Goal: Task Accomplishment & Management: Complete application form

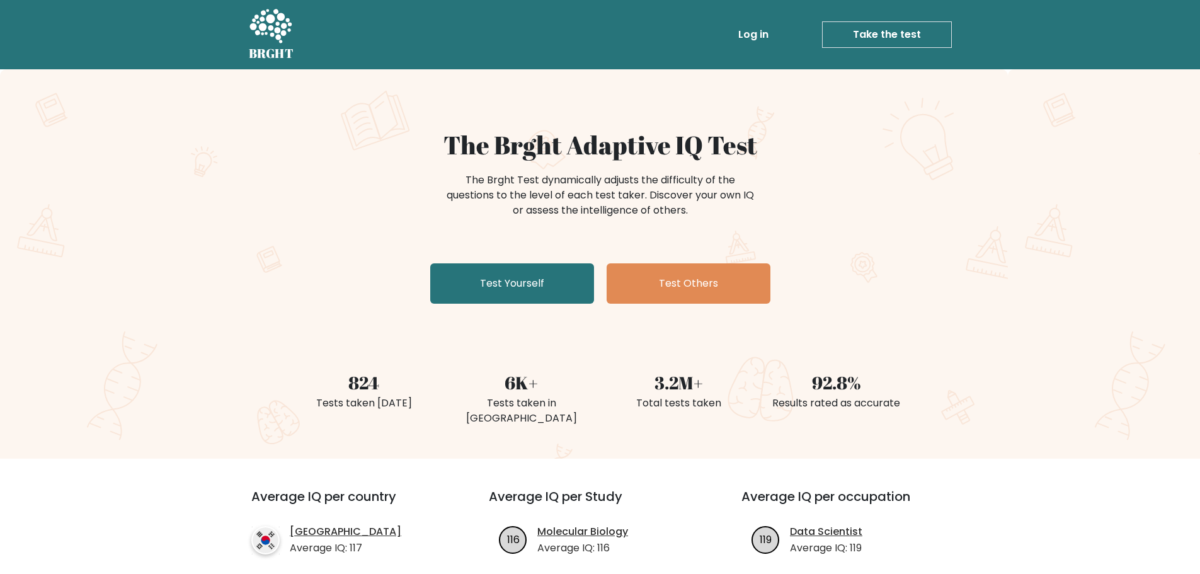
click at [727, 33] on li "Log in" at bounding box center [729, 34] width 89 height 25
click at [741, 37] on link "Log in" at bounding box center [753, 34] width 40 height 25
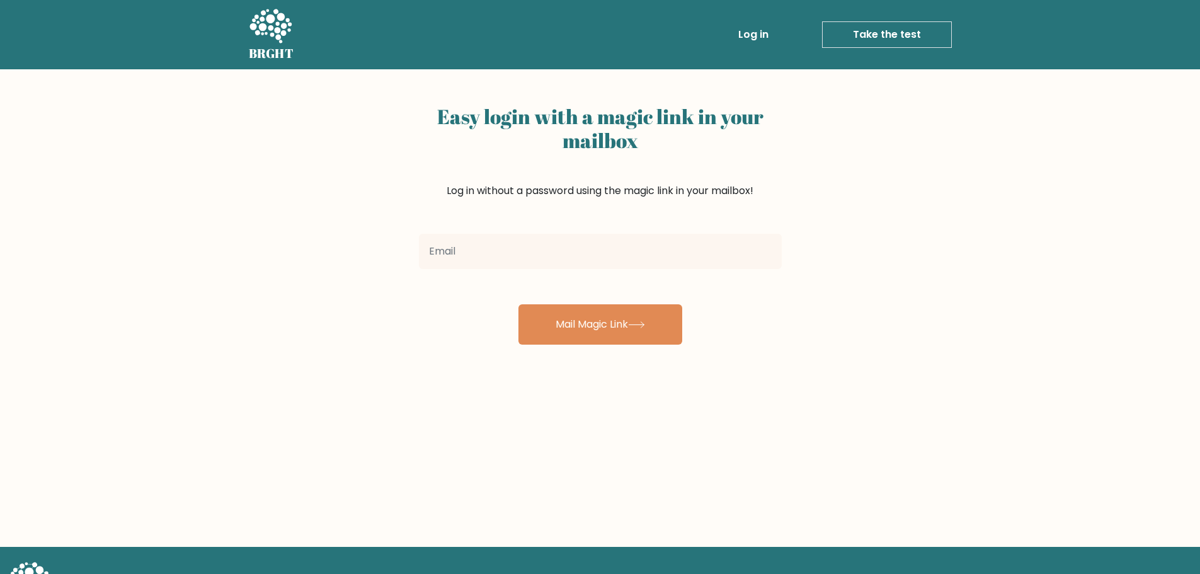
click at [589, 256] on input "email" at bounding box center [600, 251] width 363 height 35
type input "vincentmaputi7@gmail.com"
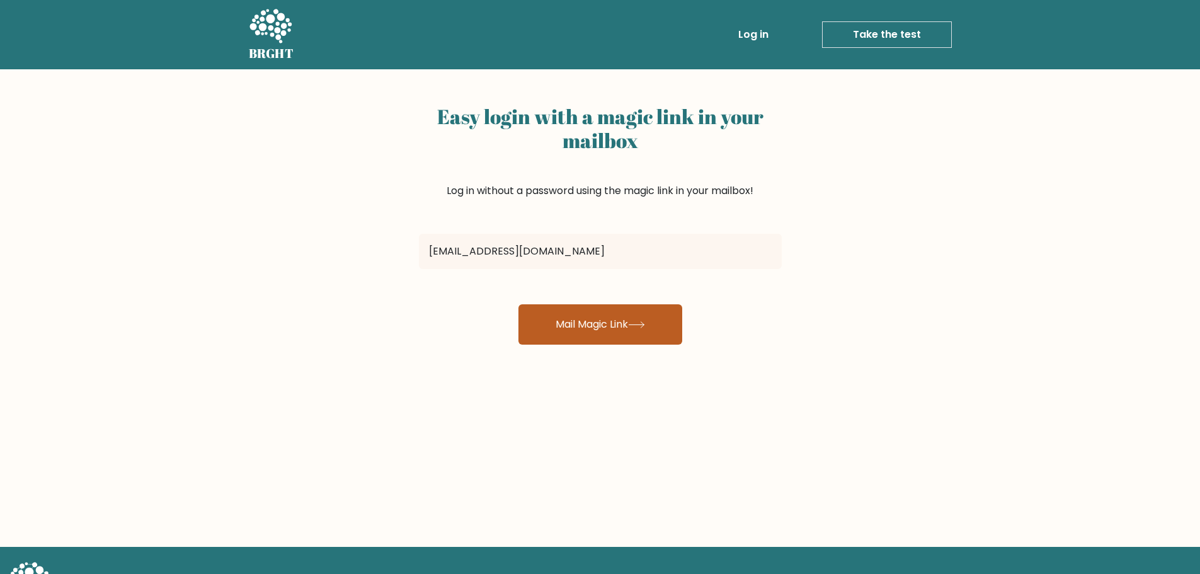
click at [587, 339] on button "Mail Magic Link" at bounding box center [600, 324] width 164 height 40
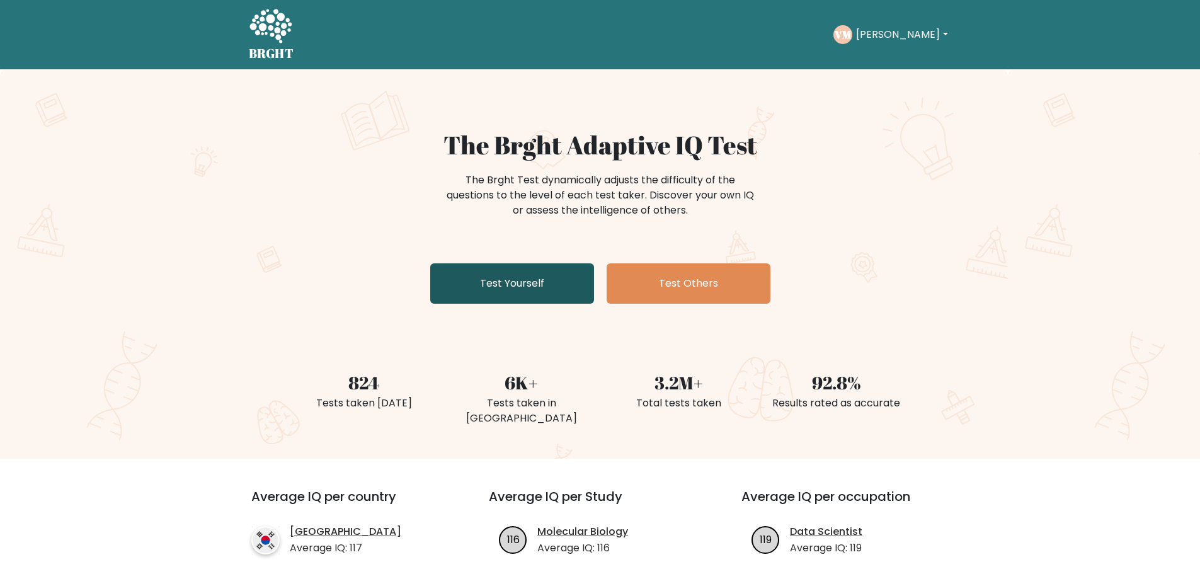
click at [533, 291] on link "Test Yourself" at bounding box center [512, 283] width 164 height 40
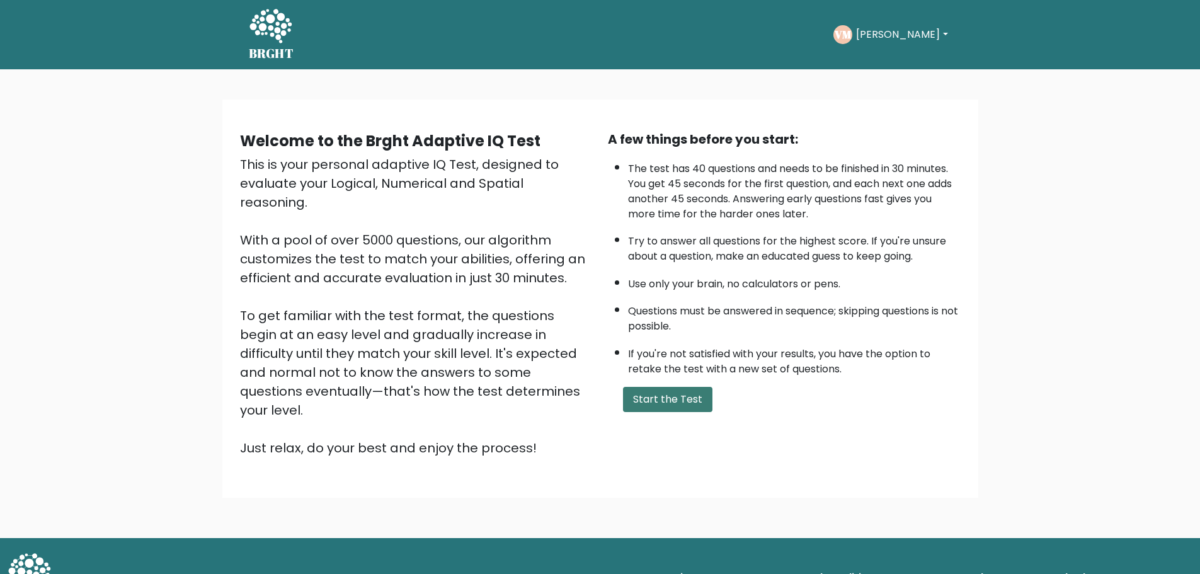
click at [663, 401] on button "Start the Test" at bounding box center [667, 399] width 89 height 25
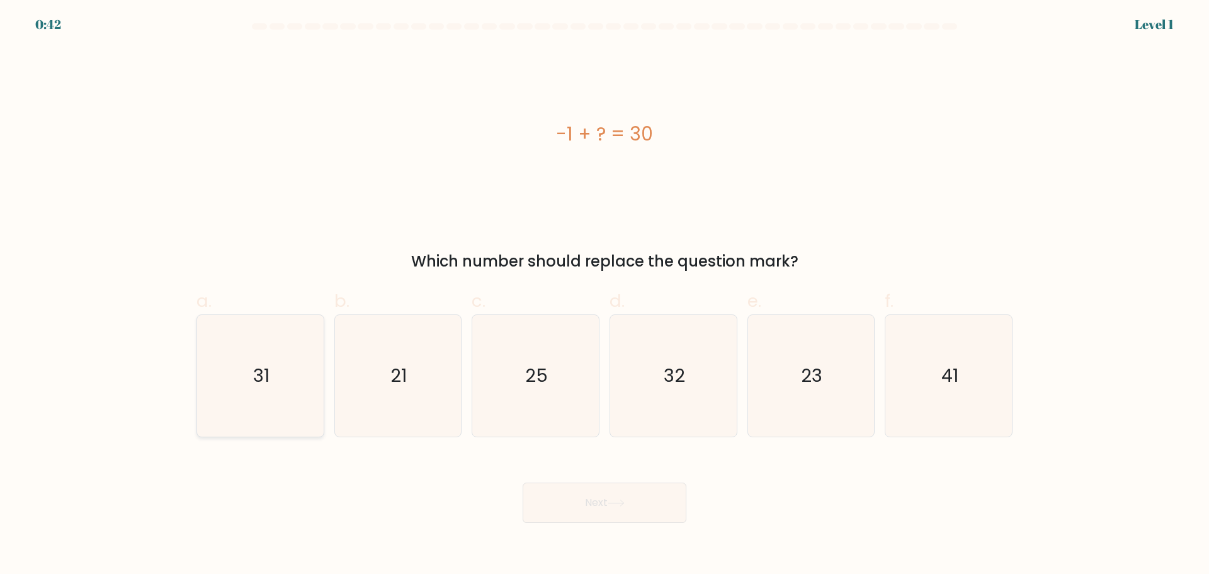
click at [253, 380] on icon "31" at bounding box center [261, 376] width 122 height 122
click at [605, 295] on input "a. 31" at bounding box center [605, 291] width 1 height 8
radio input "true"
click at [578, 509] on button "Next" at bounding box center [605, 502] width 164 height 40
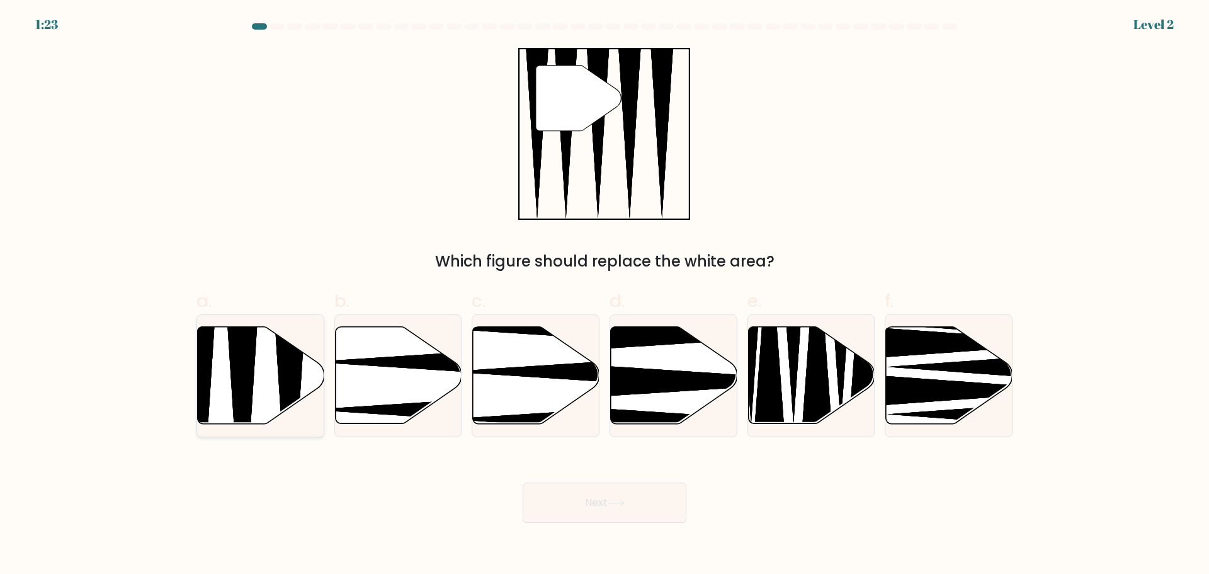
click at [273, 399] on icon at bounding box center [261, 374] width 127 height 97
click at [605, 295] on input "a." at bounding box center [605, 291] width 1 height 8
radio input "true"
click at [630, 515] on button "Next" at bounding box center [605, 502] width 164 height 40
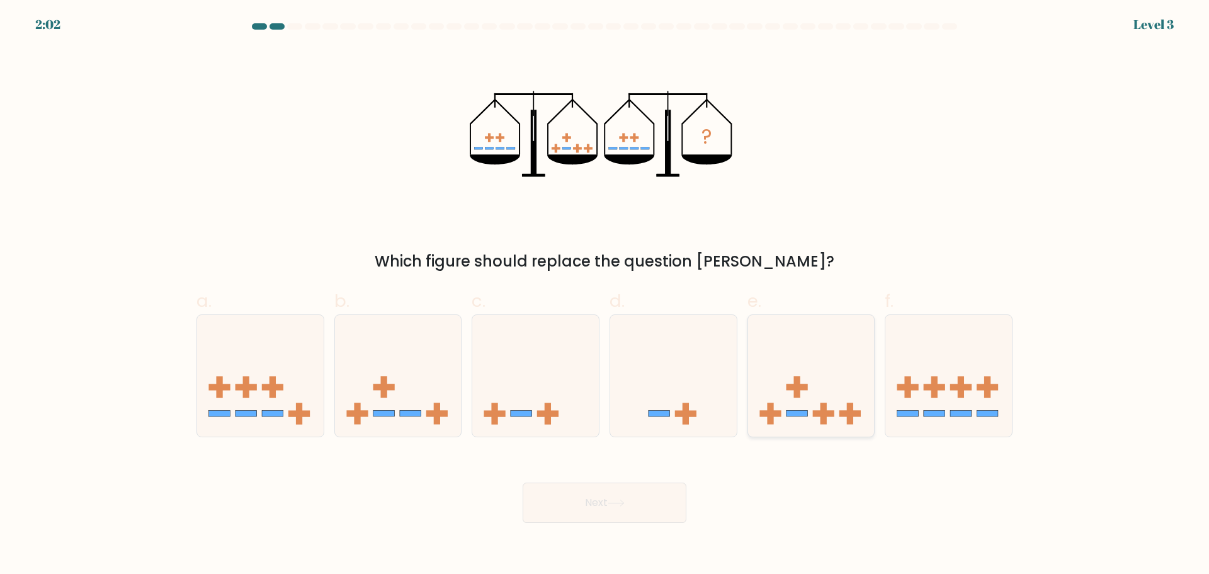
click at [821, 395] on icon at bounding box center [811, 375] width 127 height 105
click at [605, 295] on input "e." at bounding box center [605, 291] width 1 height 8
radio input "true"
click at [645, 497] on button "Next" at bounding box center [605, 502] width 164 height 40
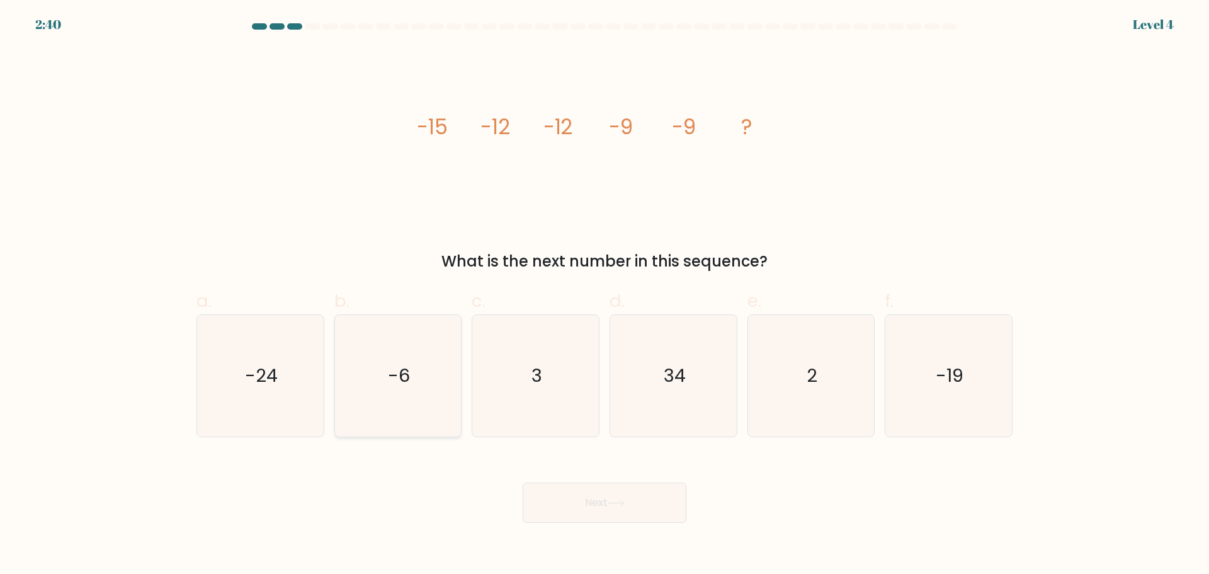
click at [380, 403] on icon "-6" at bounding box center [398, 376] width 122 height 122
click at [605, 295] on input "b. -6" at bounding box center [605, 291] width 1 height 8
radio input "true"
click at [555, 503] on button "Next" at bounding box center [605, 502] width 164 height 40
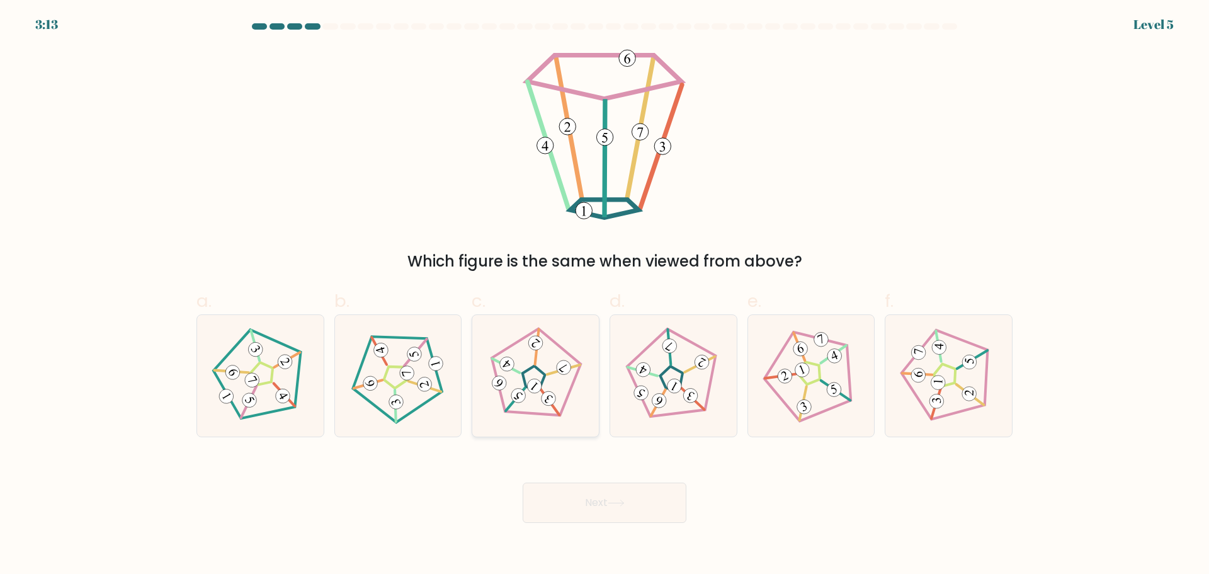
click at [562, 380] on icon at bounding box center [535, 375] width 97 height 97
click at [605, 295] on input "c." at bounding box center [605, 291] width 1 height 8
radio input "true"
click at [577, 514] on button "Next" at bounding box center [605, 502] width 164 height 40
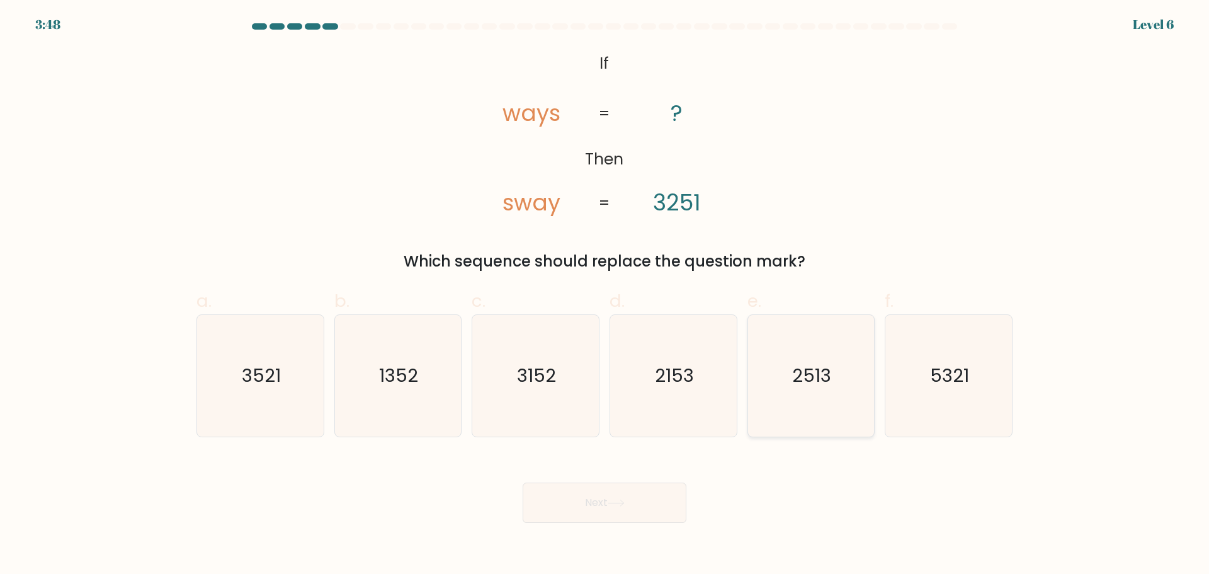
click at [839, 346] on icon "2513" at bounding box center [811, 376] width 122 height 122
click at [605, 295] on input "e. 2513" at bounding box center [605, 291] width 1 height 8
radio input "true"
click at [605, 509] on button "Next" at bounding box center [605, 502] width 164 height 40
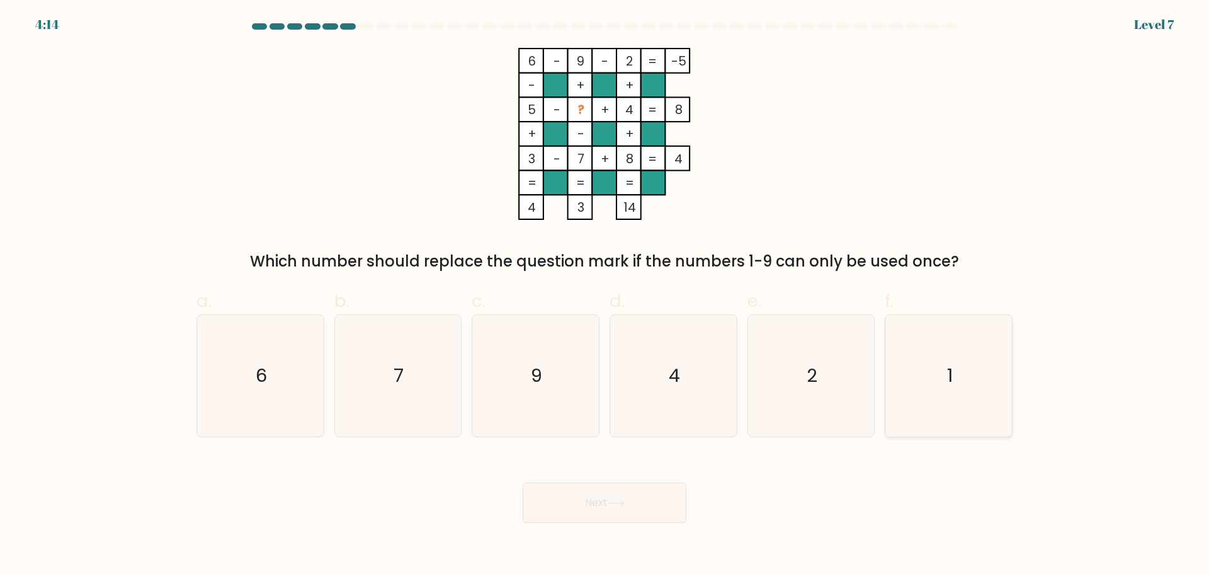
click at [957, 359] on icon "1" at bounding box center [949, 376] width 122 height 122
click at [605, 295] on input "f. 1" at bounding box center [605, 291] width 1 height 8
radio input "true"
click at [591, 508] on button "Next" at bounding box center [605, 502] width 164 height 40
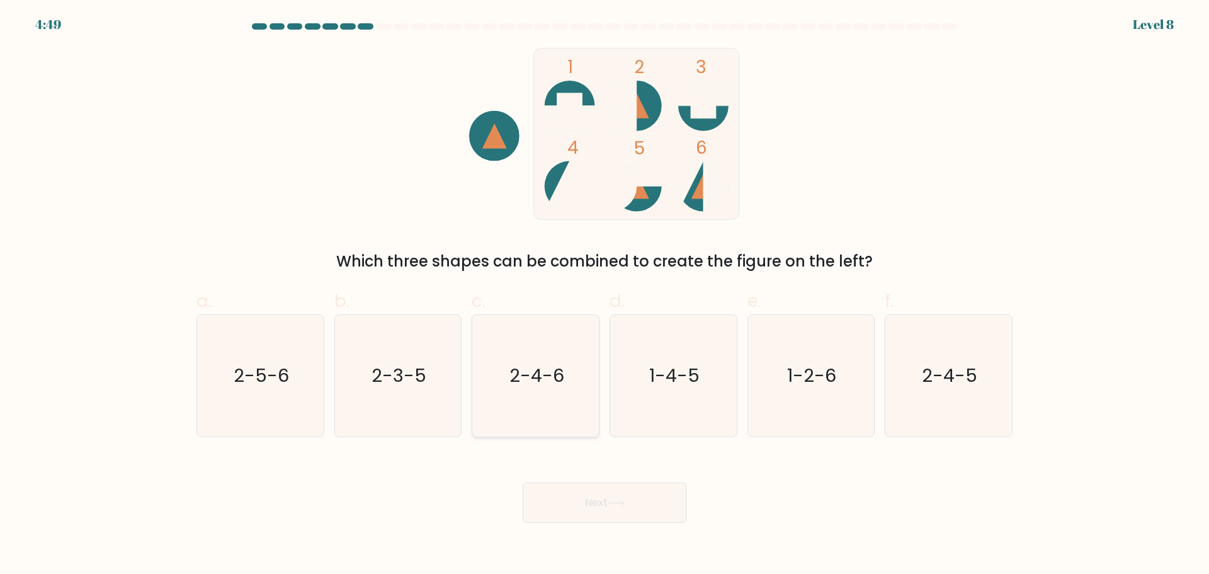
click at [541, 399] on icon "2-4-6" at bounding box center [536, 376] width 122 height 122
click at [605, 295] on input "c. 2-4-6" at bounding box center [605, 291] width 1 height 8
radio input "true"
click at [584, 487] on button "Next" at bounding box center [605, 502] width 164 height 40
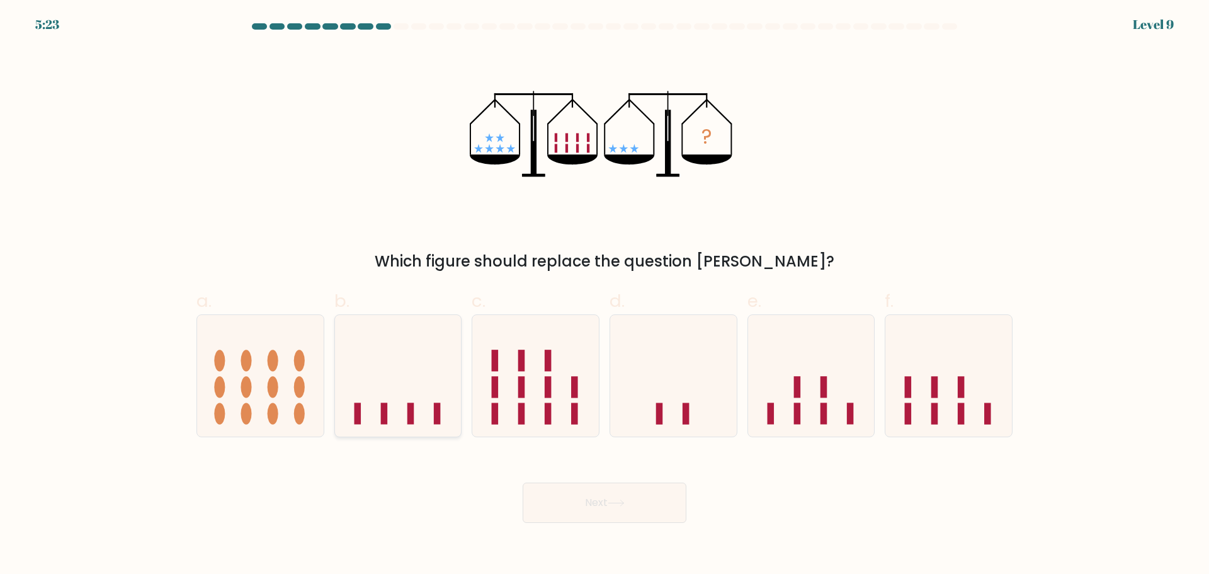
click at [378, 381] on icon at bounding box center [398, 375] width 127 height 105
click at [605, 295] on input "b." at bounding box center [605, 291] width 1 height 8
radio input "true"
click at [559, 504] on button "Next" at bounding box center [605, 502] width 164 height 40
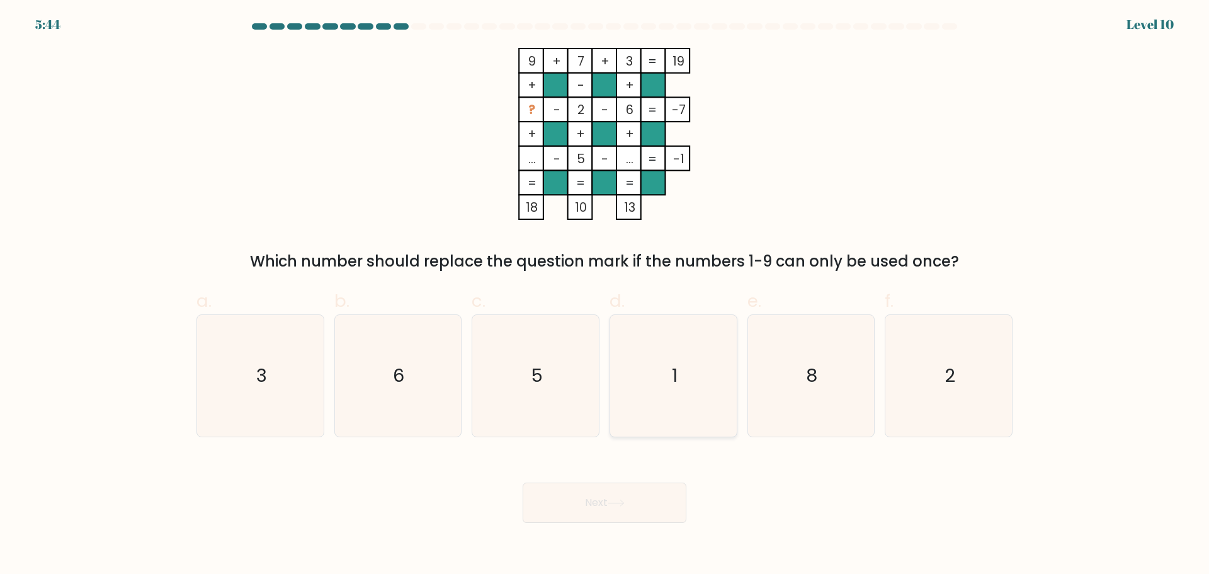
click at [655, 398] on icon "1" at bounding box center [674, 376] width 122 height 122
click at [605, 295] on input "d. 1" at bounding box center [605, 291] width 1 height 8
radio input "true"
click at [615, 488] on button "Next" at bounding box center [605, 502] width 164 height 40
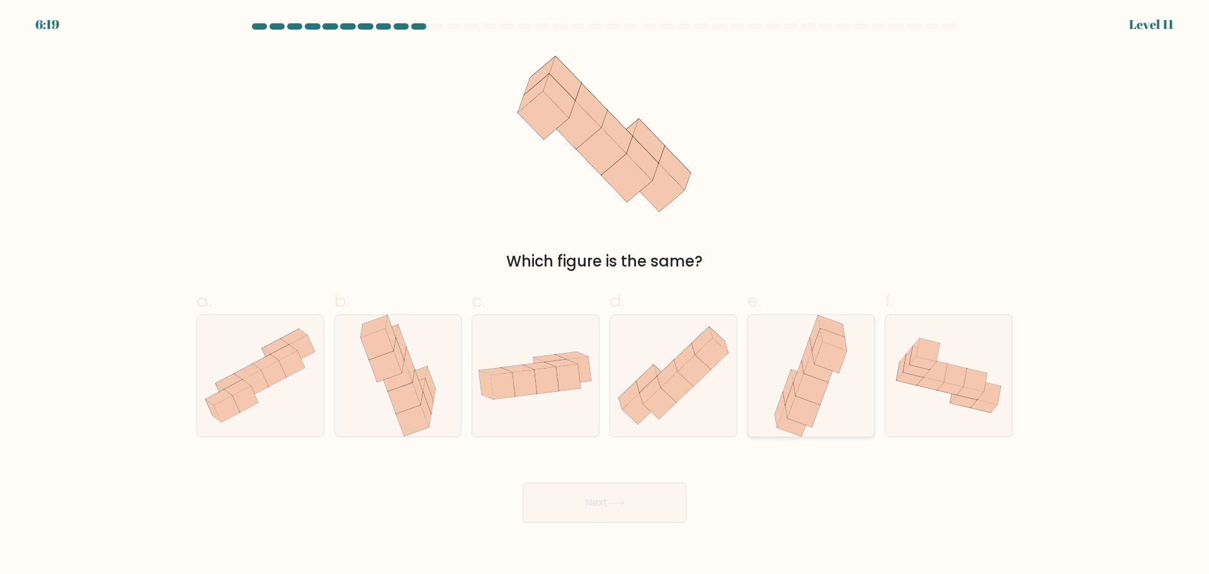
click at [798, 407] on icon at bounding box center [804, 410] width 32 height 31
click at [605, 295] on input "e." at bounding box center [605, 291] width 1 height 8
radio input "true"
click at [647, 496] on button "Next" at bounding box center [605, 502] width 164 height 40
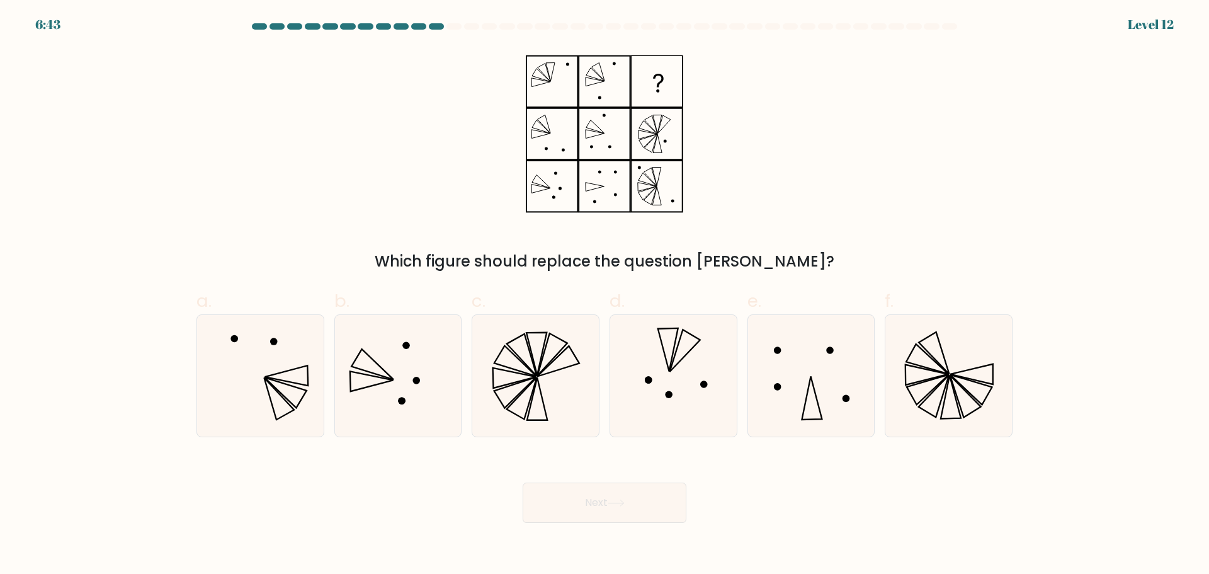
click at [832, 181] on div "Which figure should replace the question mark?" at bounding box center [604, 160] width 831 height 225
click at [394, 373] on icon at bounding box center [398, 376] width 122 height 122
click at [605, 295] on input "b." at bounding box center [605, 291] width 1 height 8
radio input "true"
click at [596, 509] on button "Next" at bounding box center [605, 502] width 164 height 40
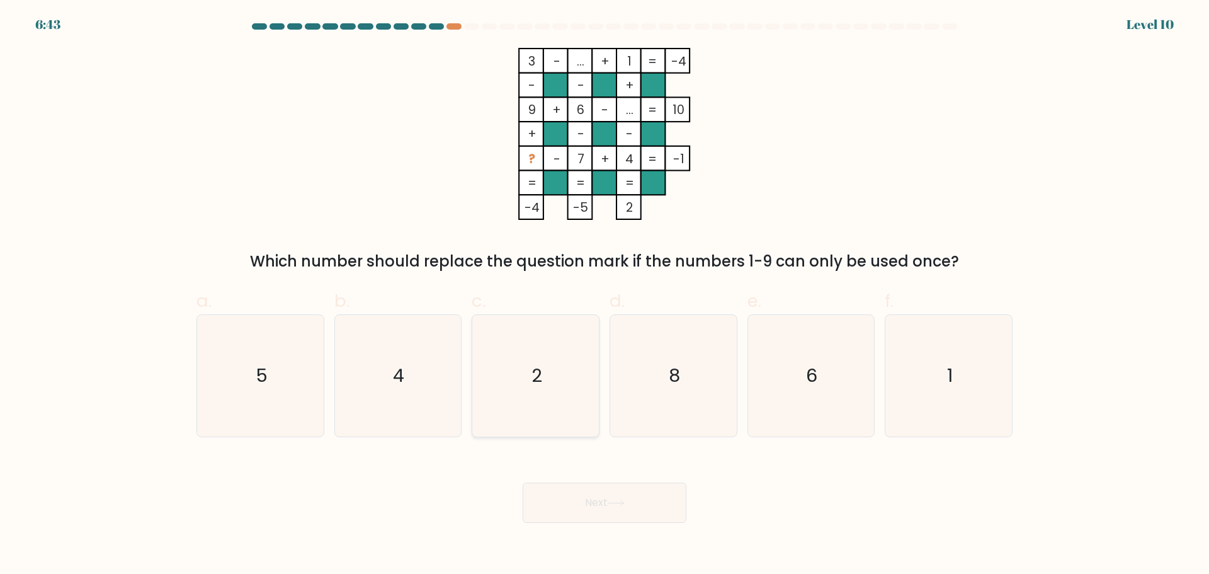
click at [545, 342] on icon "2" at bounding box center [536, 376] width 122 height 122
click at [605, 295] on input "c. 2" at bounding box center [605, 291] width 1 height 8
radio input "true"
click at [606, 503] on button "Next" at bounding box center [605, 502] width 164 height 40
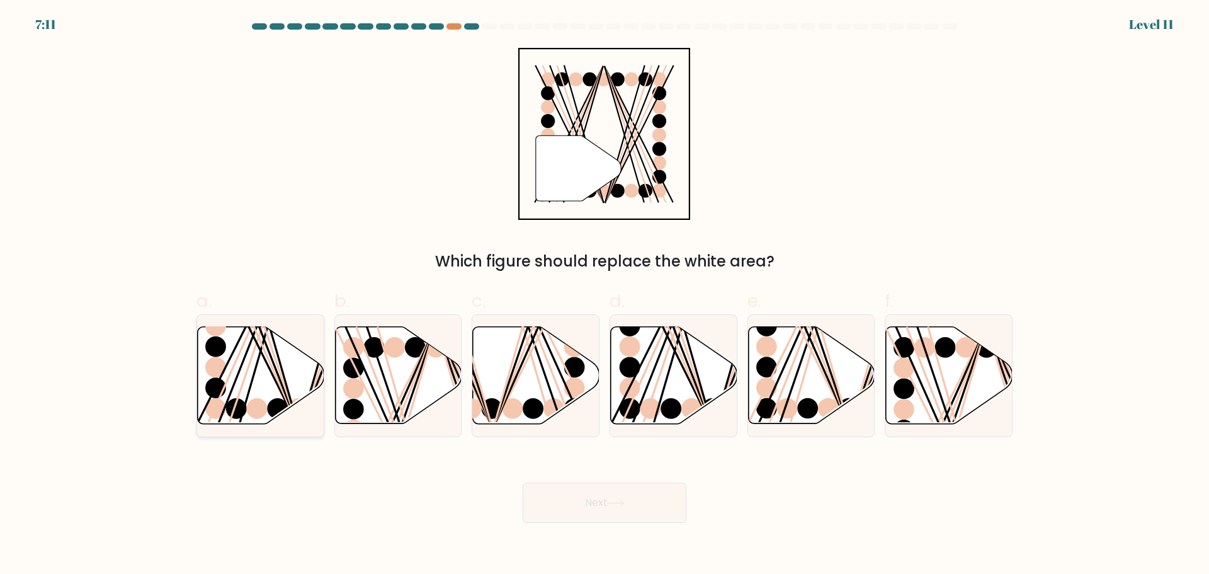
click at [242, 393] on icon at bounding box center [261, 374] width 127 height 97
click at [605, 295] on input "a." at bounding box center [605, 291] width 1 height 8
radio input "true"
click at [606, 499] on button "Next" at bounding box center [605, 502] width 164 height 40
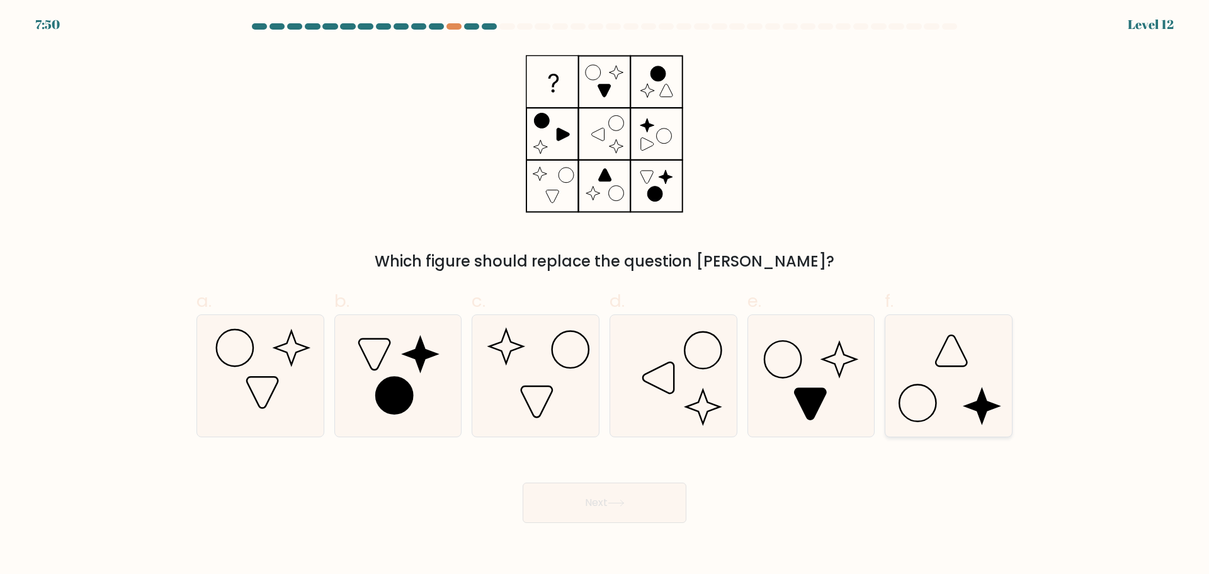
click at [957, 401] on icon at bounding box center [949, 376] width 122 height 122
click at [605, 295] on input "f." at bounding box center [605, 291] width 1 height 8
radio input "true"
click at [622, 506] on icon at bounding box center [616, 502] width 17 height 7
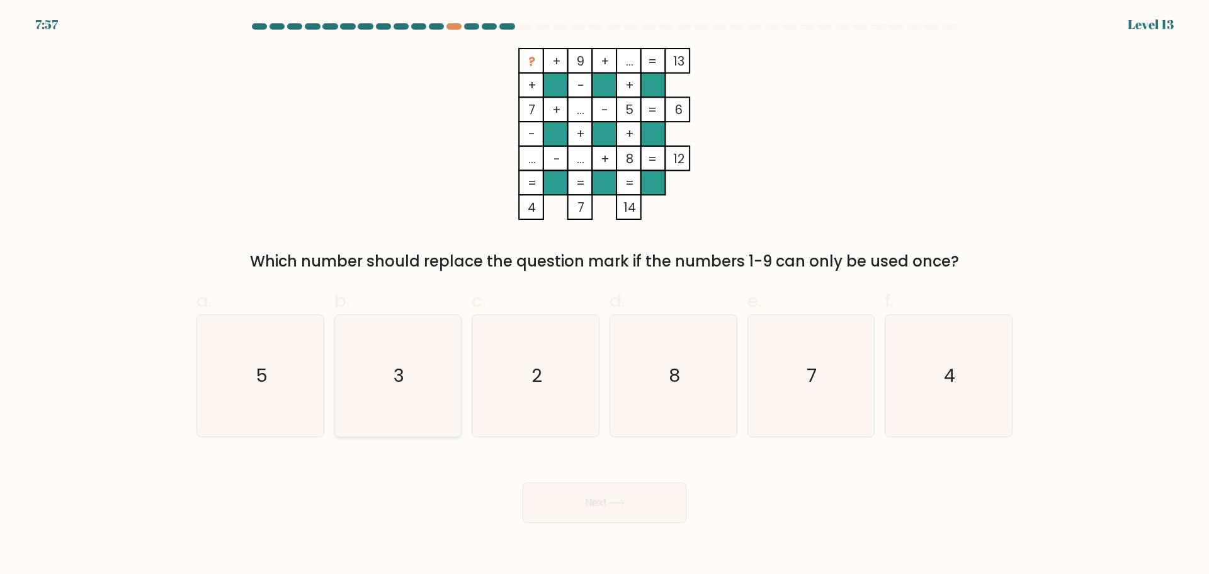
click at [390, 411] on icon "3" at bounding box center [398, 376] width 122 height 122
click at [605, 295] on input "b. 3" at bounding box center [605, 291] width 1 height 8
radio input "true"
click at [598, 507] on button "Next" at bounding box center [605, 502] width 164 height 40
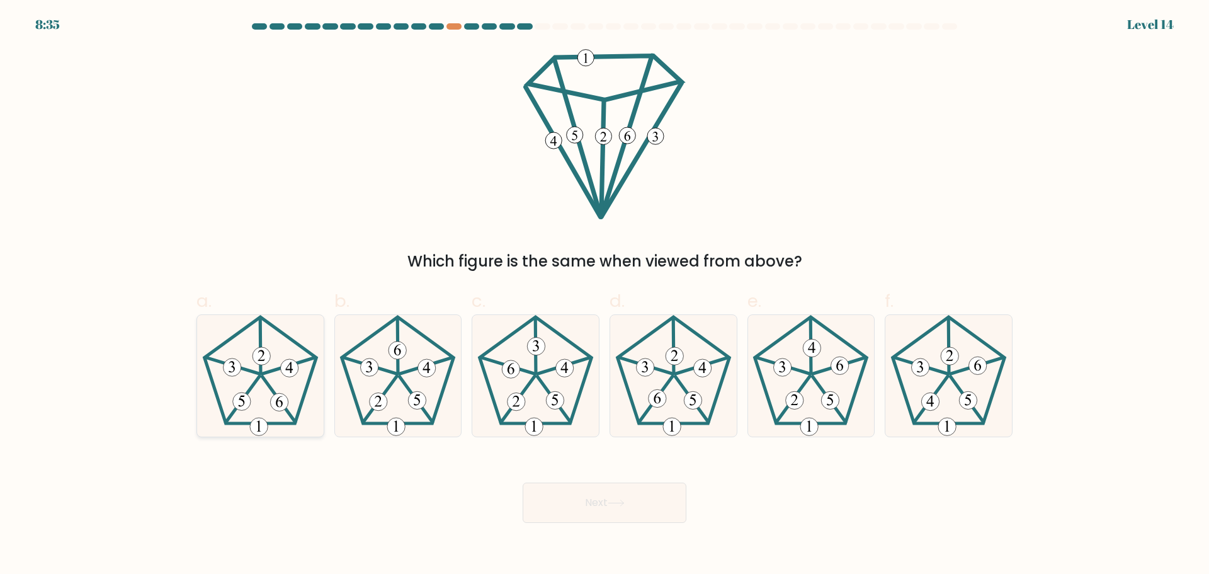
click at [260, 356] on 524 at bounding box center [262, 356] width 18 height 18
click at [605, 295] on input "a." at bounding box center [605, 291] width 1 height 8
radio input "true"
click at [679, 412] on icon at bounding box center [674, 376] width 122 height 122
click at [605, 295] on input "d." at bounding box center [605, 291] width 1 height 8
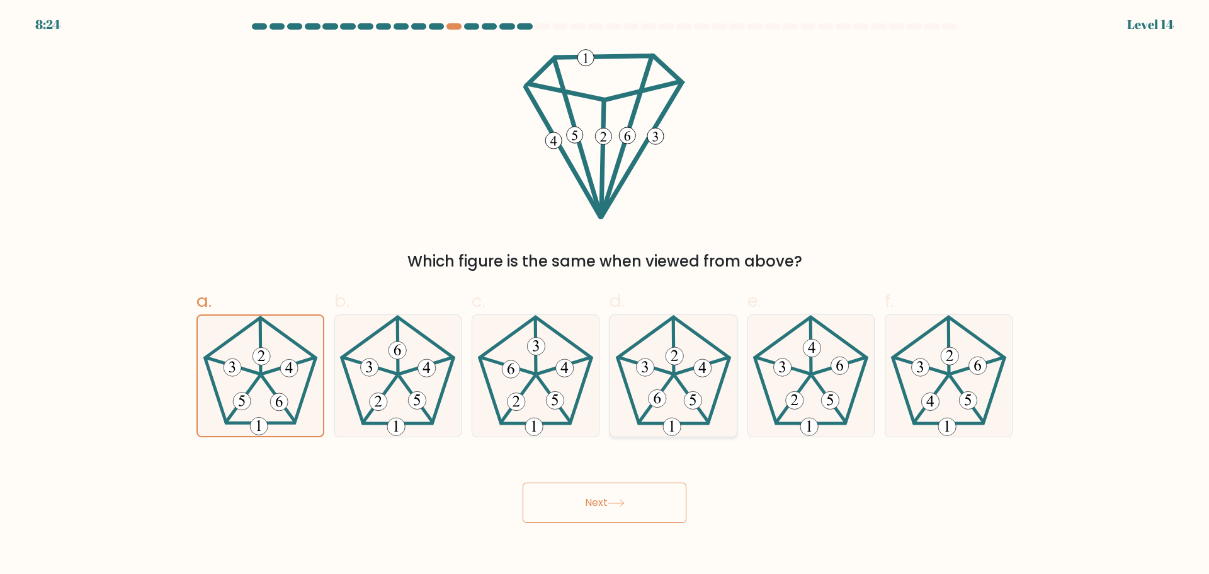
radio input "true"
click at [652, 499] on button "Next" at bounding box center [605, 502] width 164 height 40
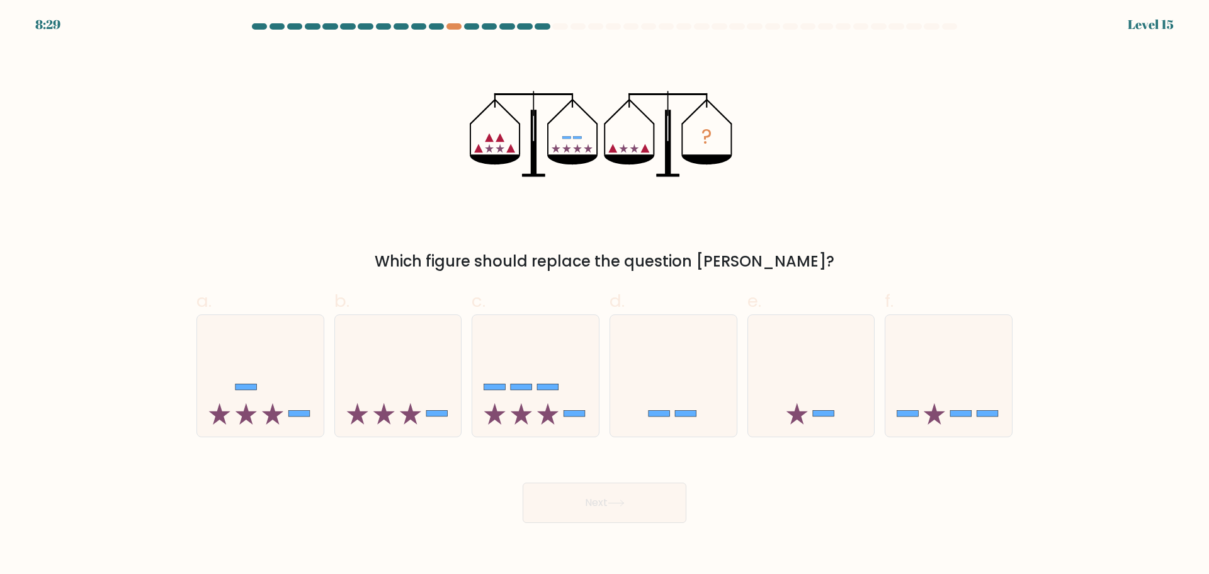
click at [1020, 397] on div "a. b. c." at bounding box center [604, 357] width 831 height 159
click at [980, 389] on icon at bounding box center [948, 375] width 127 height 105
click at [605, 295] on input "f." at bounding box center [605, 291] width 1 height 8
radio input "true"
click at [618, 498] on button "Next" at bounding box center [605, 502] width 164 height 40
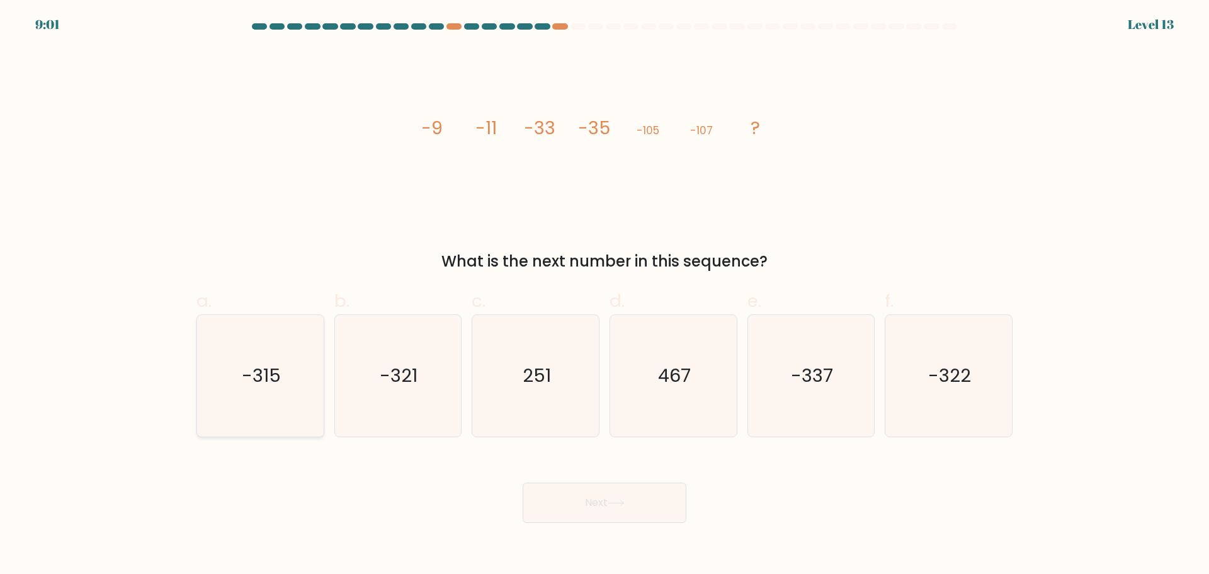
click at [259, 383] on text "-315" at bounding box center [261, 375] width 39 height 25
click at [605, 295] on input "a. -315" at bounding box center [605, 291] width 1 height 8
radio input "true"
click at [596, 507] on button "Next" at bounding box center [605, 502] width 164 height 40
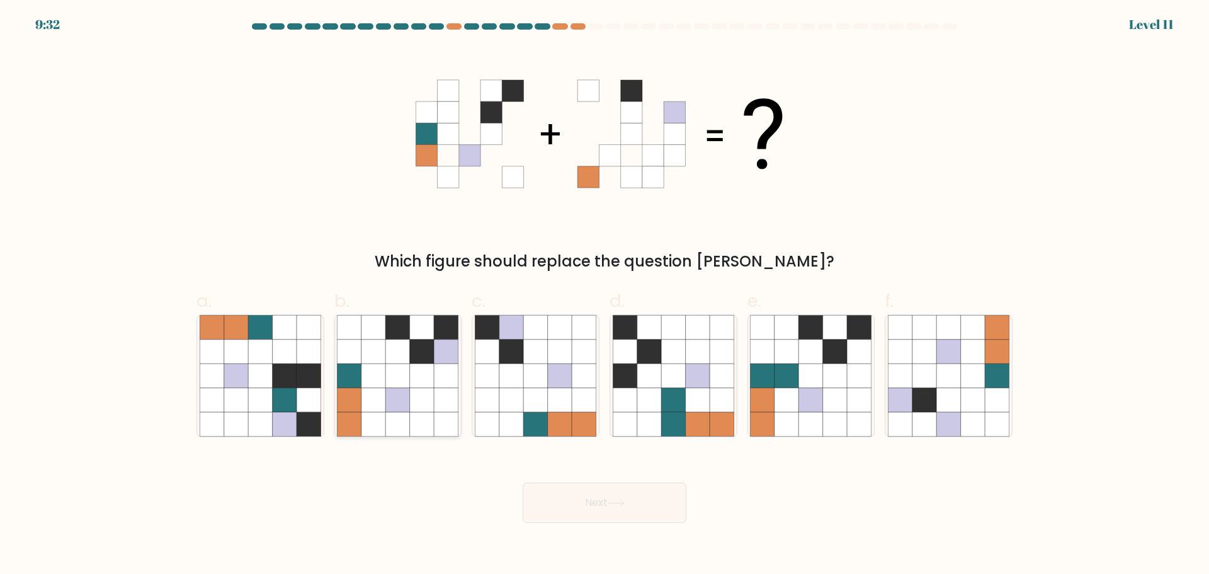
click at [409, 373] on icon at bounding box center [398, 375] width 24 height 24
click at [605, 295] on input "b." at bounding box center [605, 291] width 1 height 8
radio input "true"
click at [547, 496] on button "Next" at bounding box center [605, 502] width 164 height 40
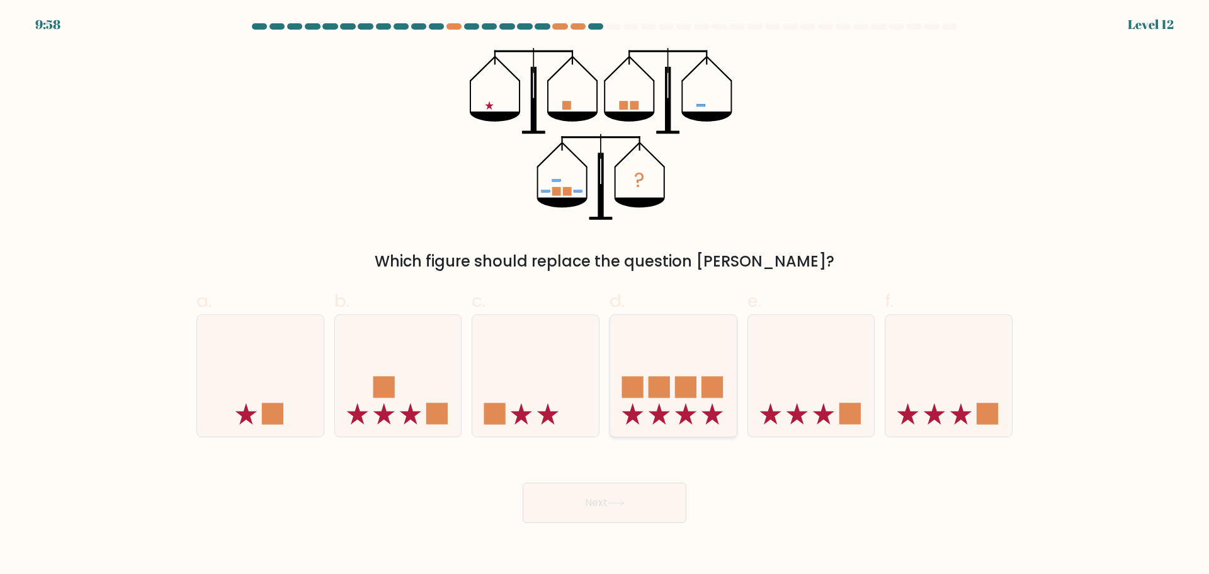
click at [670, 382] on rect at bounding box center [659, 386] width 21 height 21
click at [605, 295] on input "d." at bounding box center [605, 291] width 1 height 8
radio input "true"
click at [641, 507] on button "Next" at bounding box center [605, 502] width 164 height 40
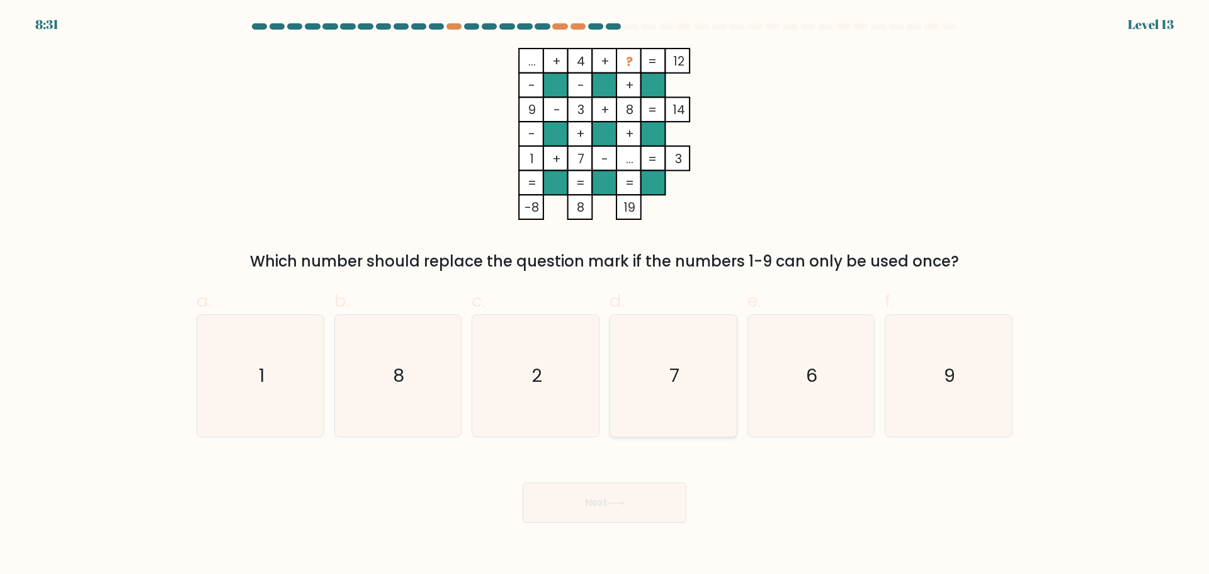
click at [690, 375] on icon "7" at bounding box center [674, 376] width 122 height 122
click at [605, 295] on input "d. 7" at bounding box center [605, 291] width 1 height 8
radio input "true"
click at [620, 496] on button "Next" at bounding box center [605, 502] width 164 height 40
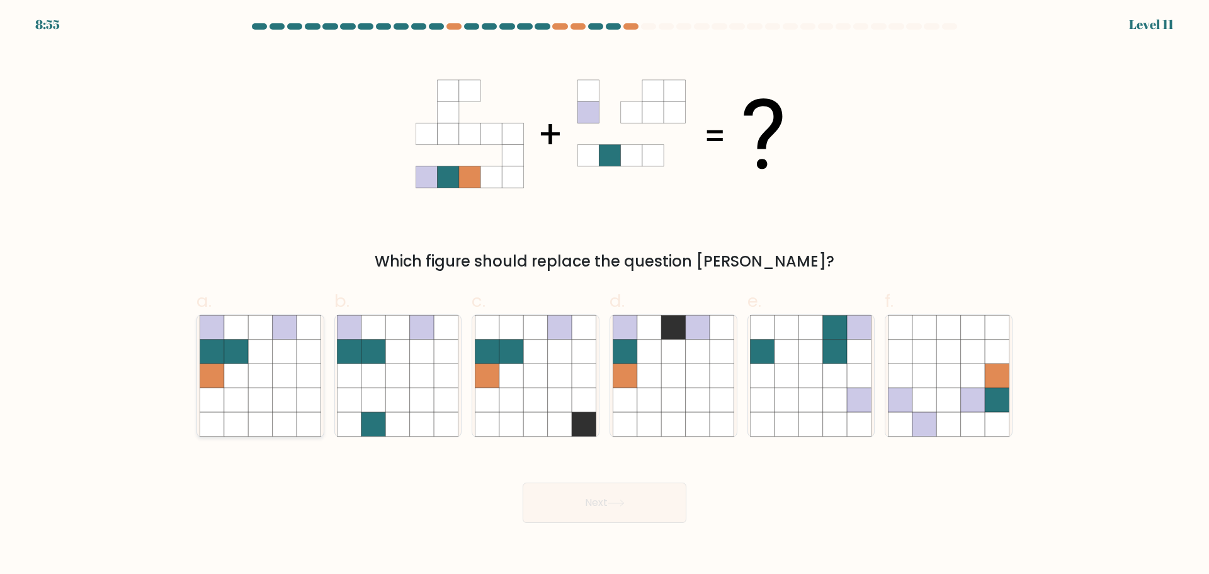
click at [241, 364] on icon at bounding box center [236, 375] width 24 height 24
click at [605, 295] on input "a." at bounding box center [605, 291] width 1 height 8
radio input "true"
click at [607, 518] on button "Next" at bounding box center [605, 502] width 164 height 40
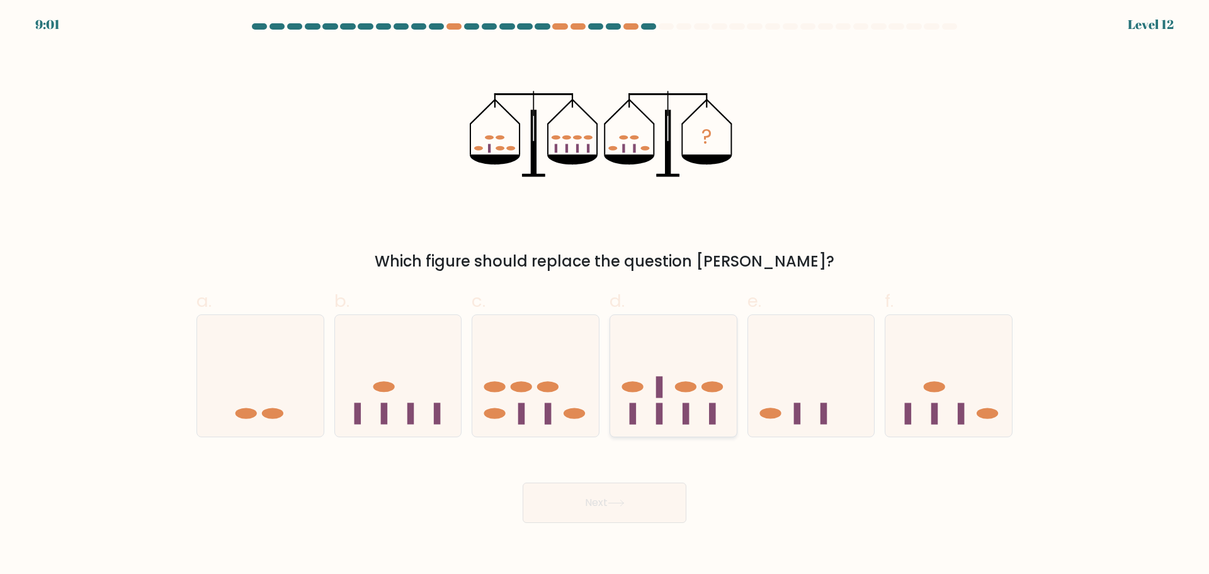
click at [673, 418] on icon at bounding box center [673, 375] width 127 height 105
click at [605, 295] on input "d." at bounding box center [605, 291] width 1 height 8
radio input "true"
click at [654, 502] on button "Next" at bounding box center [605, 502] width 164 height 40
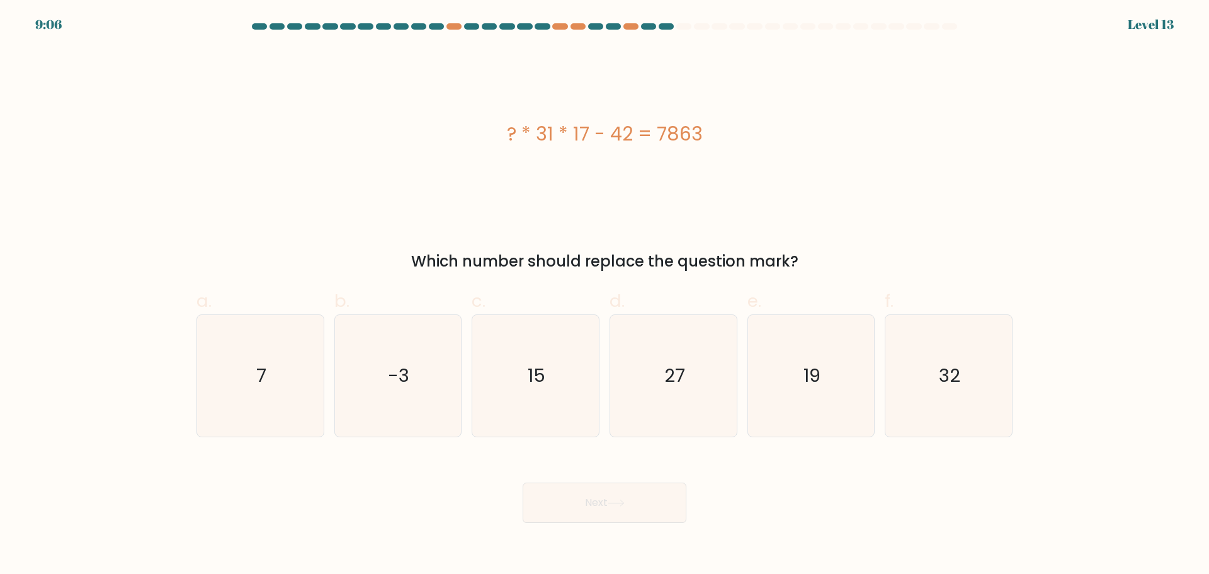
click at [637, 79] on div "? * 31 * 17 - 42 = 7863" at bounding box center [604, 134] width 816 height 172
click at [954, 346] on icon "32" at bounding box center [949, 376] width 122 height 122
click at [605, 295] on input "f. 32" at bounding box center [605, 291] width 1 height 8
radio input "true"
click at [652, 505] on button "Next" at bounding box center [605, 502] width 164 height 40
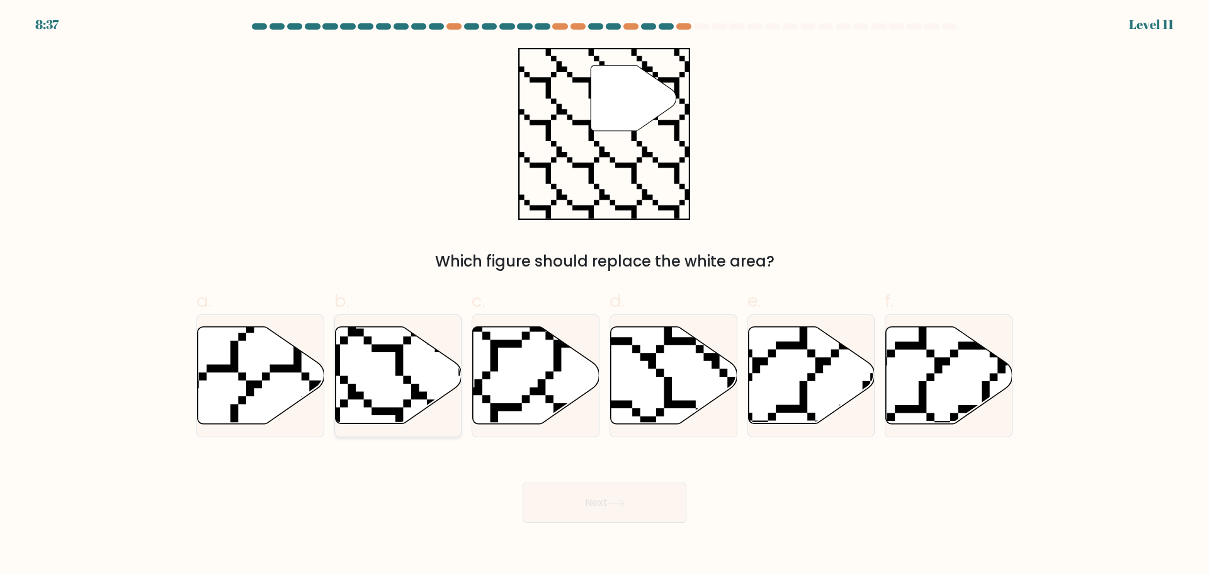
click at [387, 395] on icon at bounding box center [398, 374] width 127 height 97
click at [605, 295] on input "b." at bounding box center [605, 291] width 1 height 8
radio input "true"
click at [561, 510] on button "Next" at bounding box center [605, 502] width 164 height 40
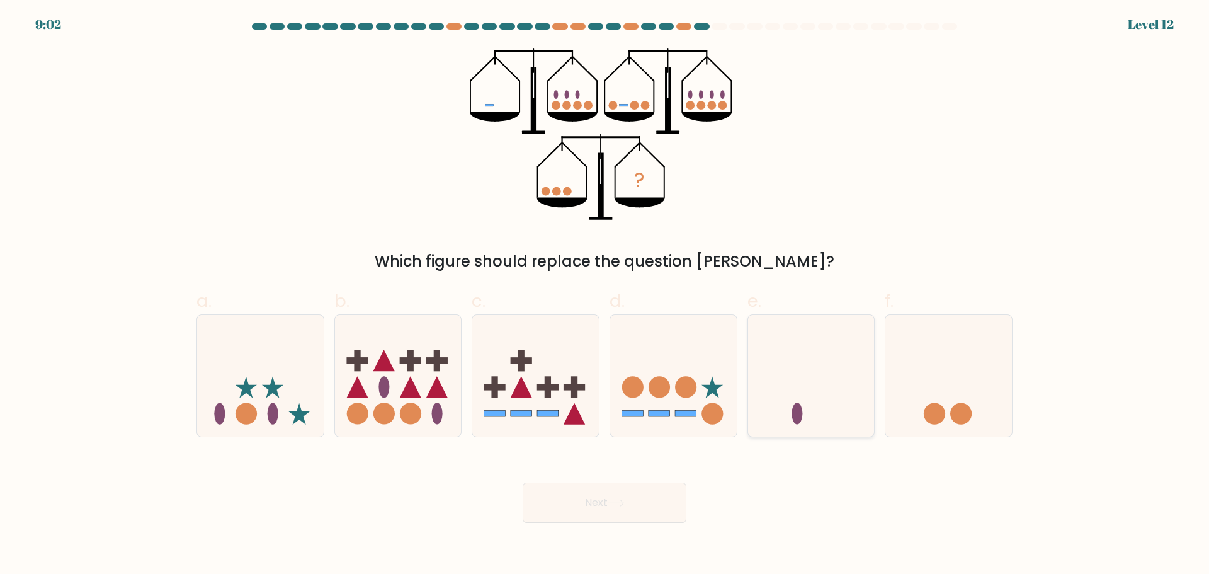
click at [823, 392] on icon at bounding box center [811, 375] width 127 height 105
click at [605, 295] on input "e." at bounding box center [605, 291] width 1 height 8
radio input "true"
click at [628, 506] on button "Next" at bounding box center [605, 502] width 164 height 40
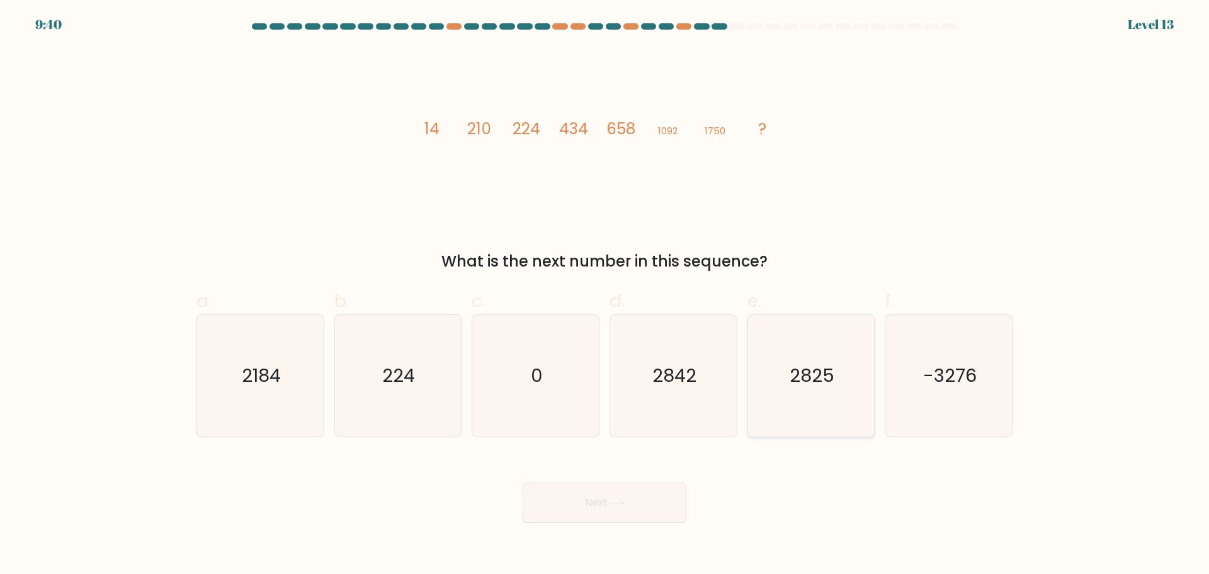
click at [771, 382] on icon "2825" at bounding box center [811, 376] width 122 height 122
click at [605, 295] on input "e. 2825" at bounding box center [605, 291] width 1 height 8
radio input "true"
click at [646, 496] on button "Next" at bounding box center [605, 502] width 164 height 40
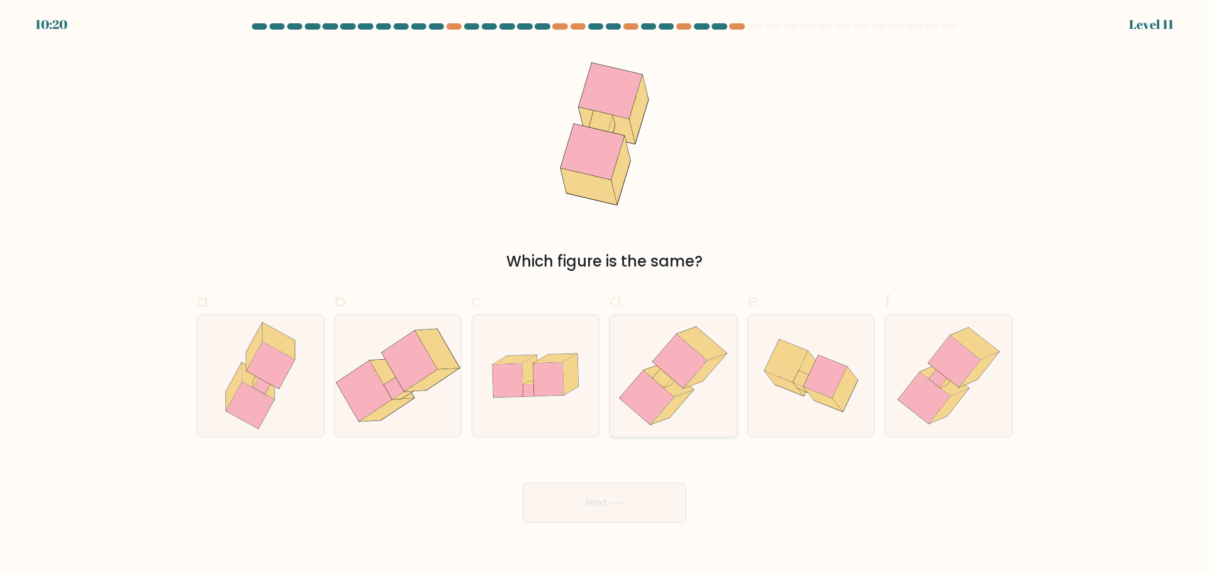
click at [683, 384] on icon at bounding box center [680, 361] width 54 height 54
click at [605, 295] on input "d." at bounding box center [605, 291] width 1 height 8
radio input "true"
click at [640, 499] on button "Next" at bounding box center [605, 502] width 164 height 40
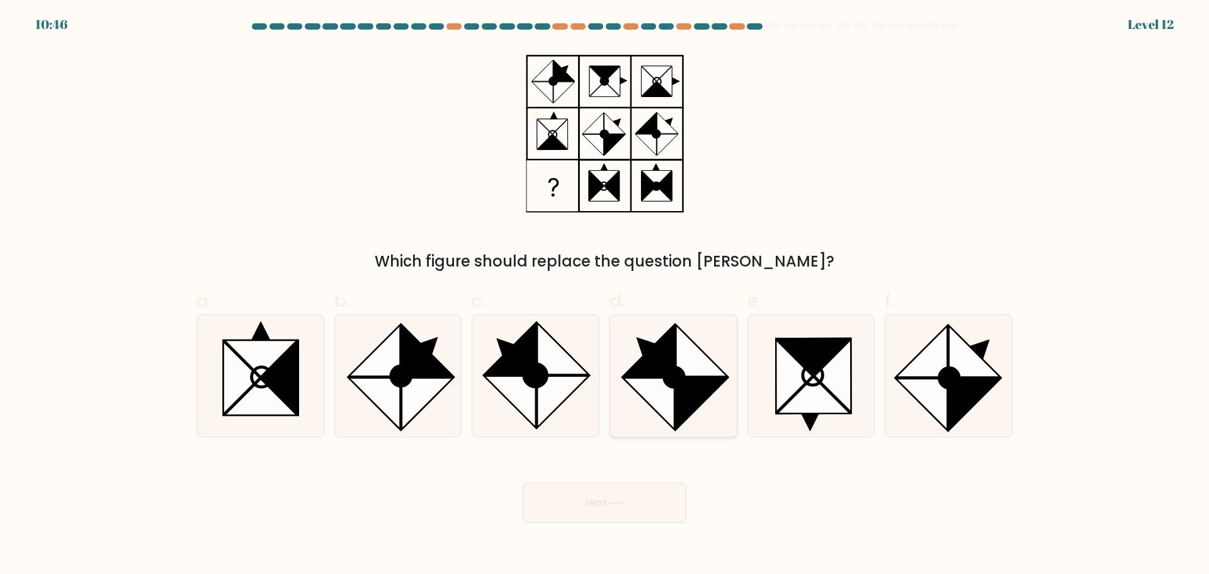
click at [668, 384] on circle at bounding box center [674, 377] width 28 height 28
click at [605, 295] on input "d." at bounding box center [605, 291] width 1 height 8
radio input "true"
click at [645, 500] on button "Next" at bounding box center [605, 502] width 164 height 40
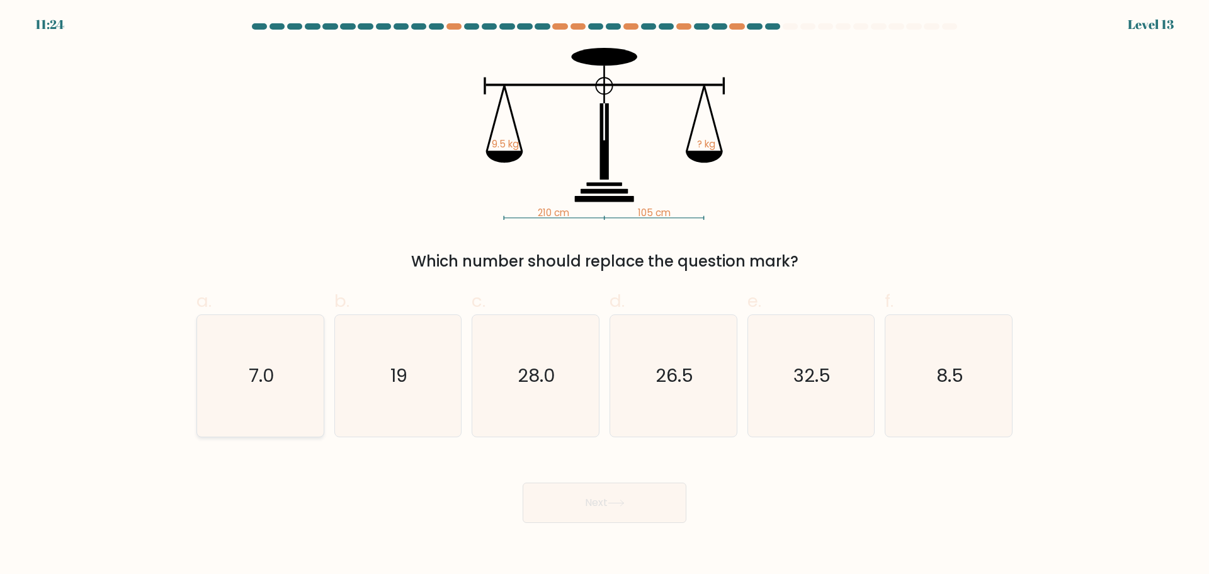
click at [221, 407] on icon "7.0" at bounding box center [261, 376] width 122 height 122
click at [605, 295] on input "a. 7.0" at bounding box center [605, 291] width 1 height 8
radio input "true"
click at [594, 499] on button "Next" at bounding box center [605, 502] width 164 height 40
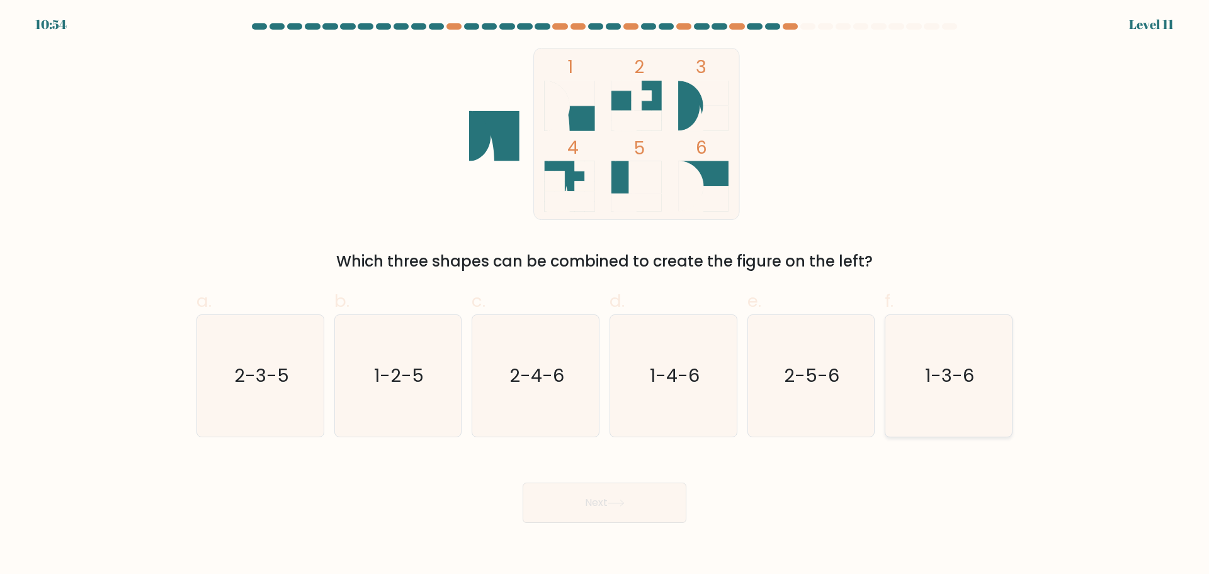
click at [950, 403] on icon "1-3-6" at bounding box center [949, 376] width 122 height 122
click at [605, 295] on input "f. 1-3-6" at bounding box center [605, 291] width 1 height 8
radio input "true"
click at [601, 497] on button "Next" at bounding box center [605, 502] width 164 height 40
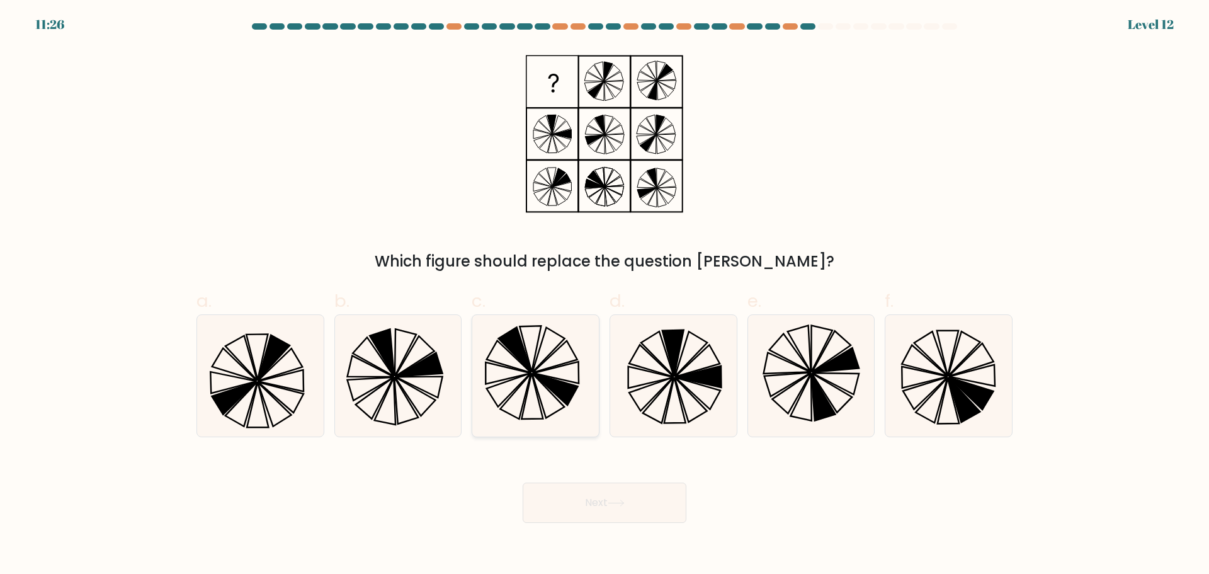
click at [554, 393] on icon at bounding box center [555, 388] width 45 height 31
click at [605, 295] on input "c." at bounding box center [605, 291] width 1 height 8
radio input "true"
click at [596, 496] on button "Next" at bounding box center [605, 502] width 164 height 40
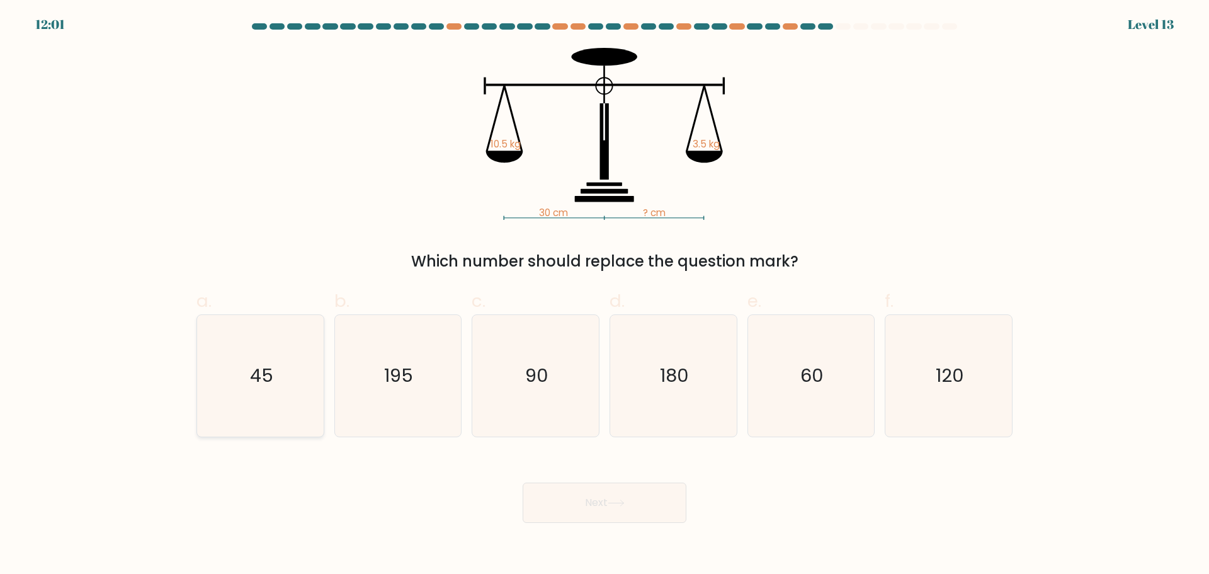
click at [261, 406] on icon "45" at bounding box center [261, 376] width 122 height 122
click at [605, 295] on input "a. 45" at bounding box center [605, 291] width 1 height 8
radio input "true"
click at [614, 501] on icon at bounding box center [616, 502] width 17 height 7
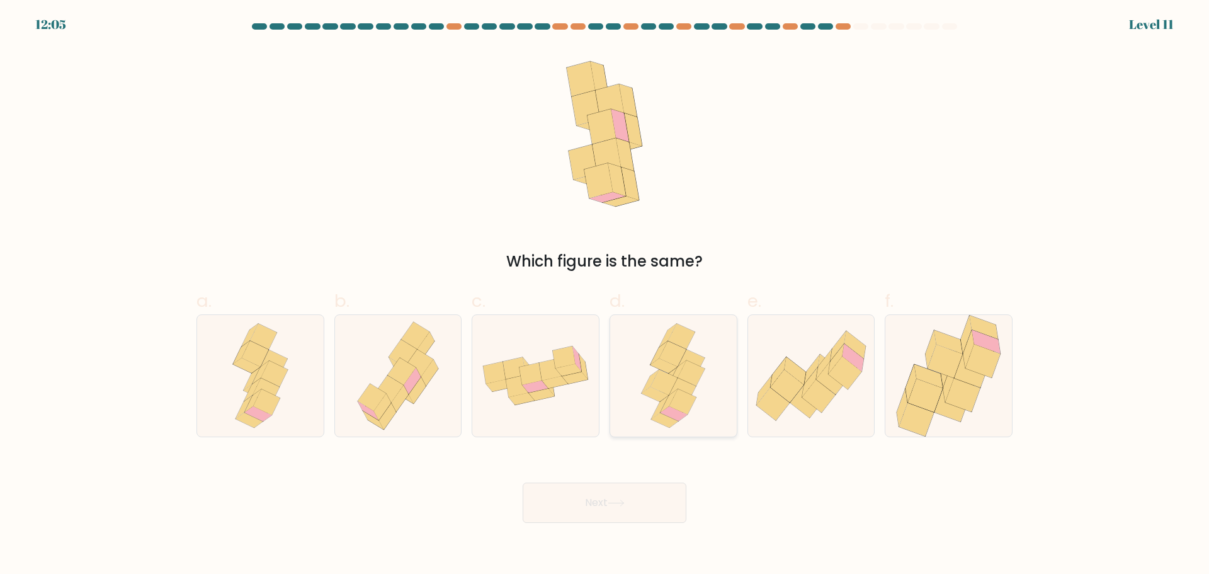
click at [677, 391] on icon at bounding box center [682, 402] width 27 height 26
click at [605, 295] on input "d." at bounding box center [605, 291] width 1 height 8
radio input "true"
click at [645, 513] on button "Next" at bounding box center [605, 502] width 164 height 40
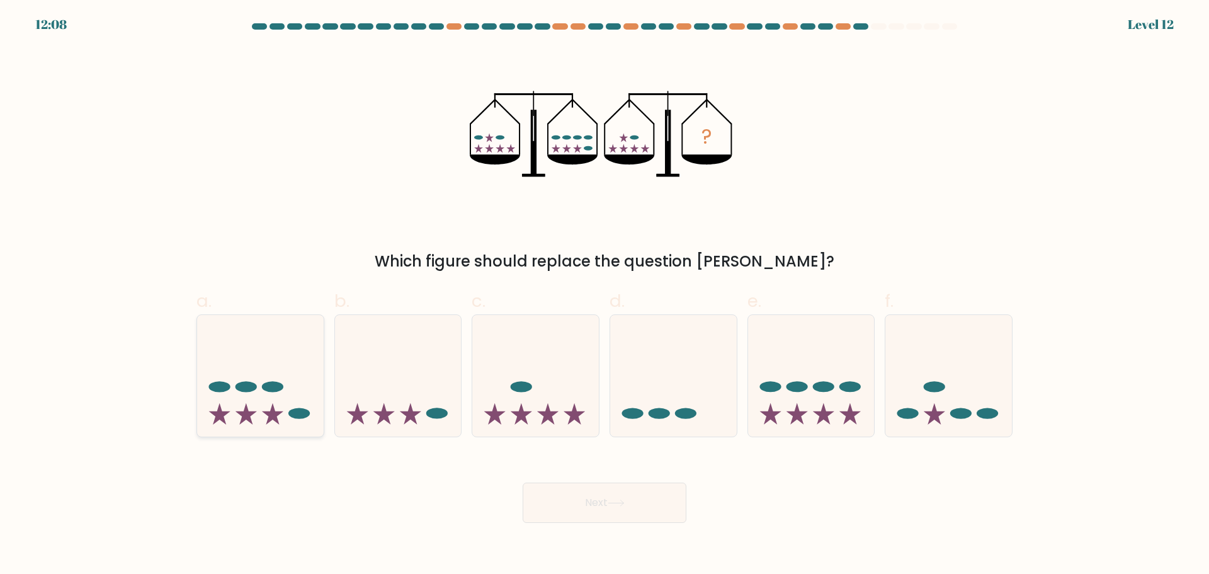
click at [277, 386] on ellipse at bounding box center [272, 386] width 21 height 11
click at [605, 295] on input "a." at bounding box center [605, 291] width 1 height 8
radio input "true"
click at [634, 515] on button "Next" at bounding box center [605, 502] width 164 height 40
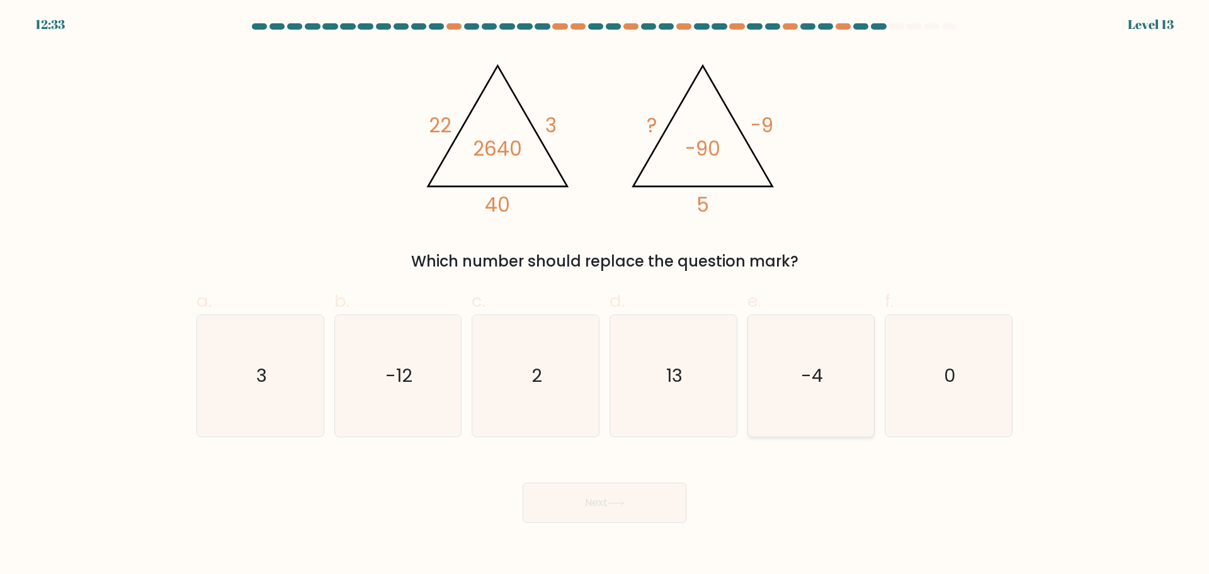
click at [803, 433] on icon "-4" at bounding box center [811, 376] width 122 height 122
click at [605, 295] on input "e. -4" at bounding box center [605, 291] width 1 height 8
radio input "true"
click at [523, 406] on icon "2" at bounding box center [536, 376] width 122 height 122
click at [605, 295] on input "c. 2" at bounding box center [605, 291] width 1 height 8
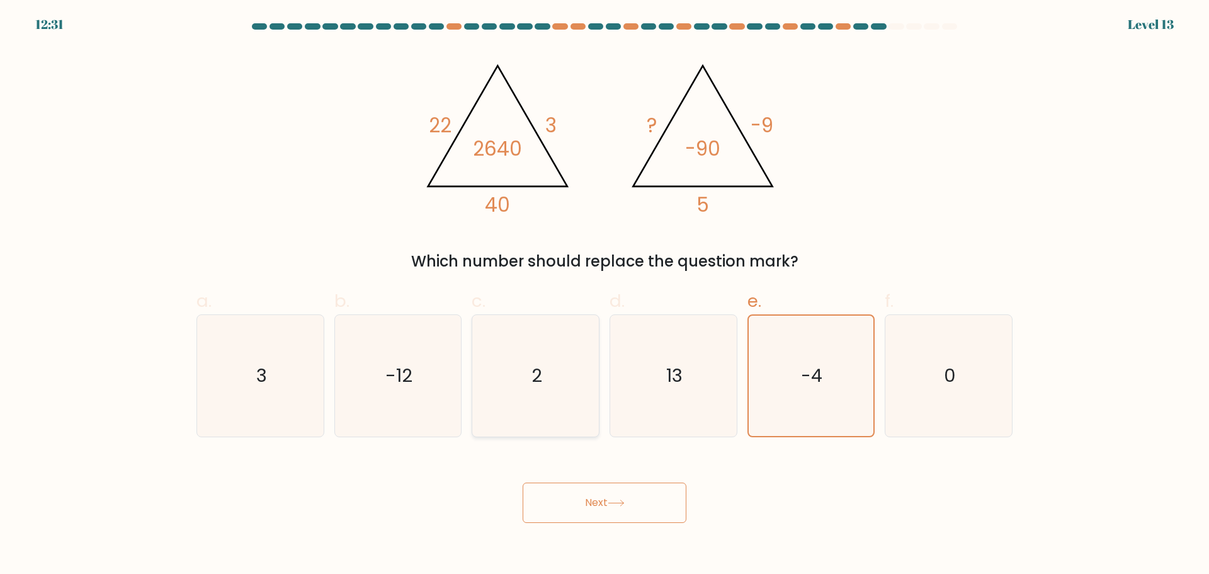
radio input "true"
click at [584, 494] on button "Next" at bounding box center [605, 502] width 164 height 40
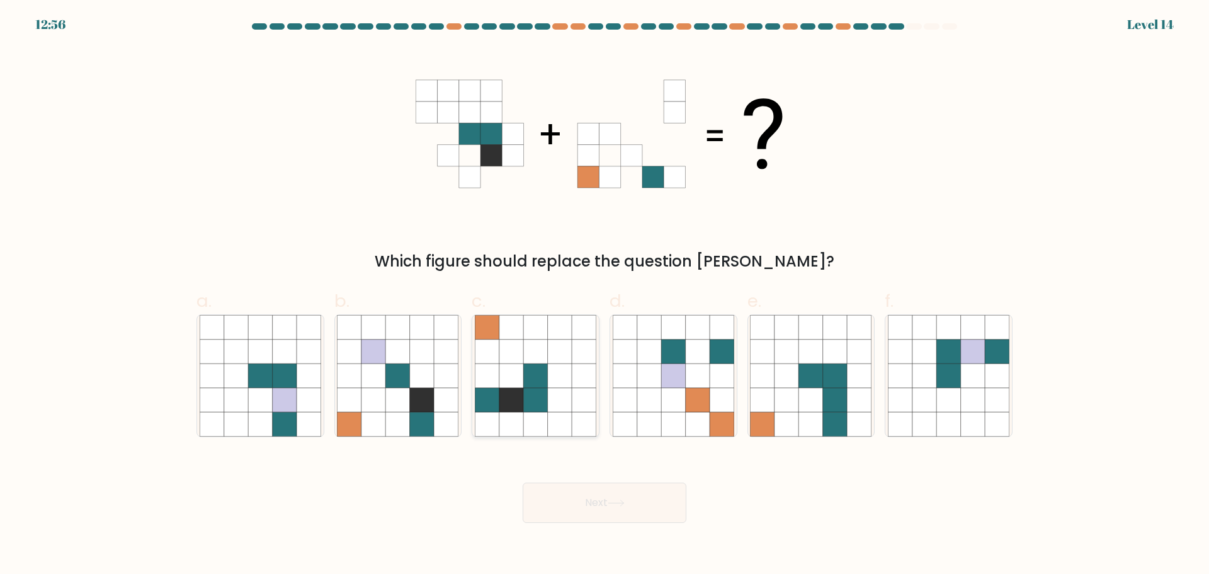
click at [528, 383] on icon at bounding box center [535, 375] width 24 height 24
click at [605, 295] on input "c." at bounding box center [605, 291] width 1 height 8
radio input "true"
click at [588, 489] on button "Next" at bounding box center [605, 502] width 164 height 40
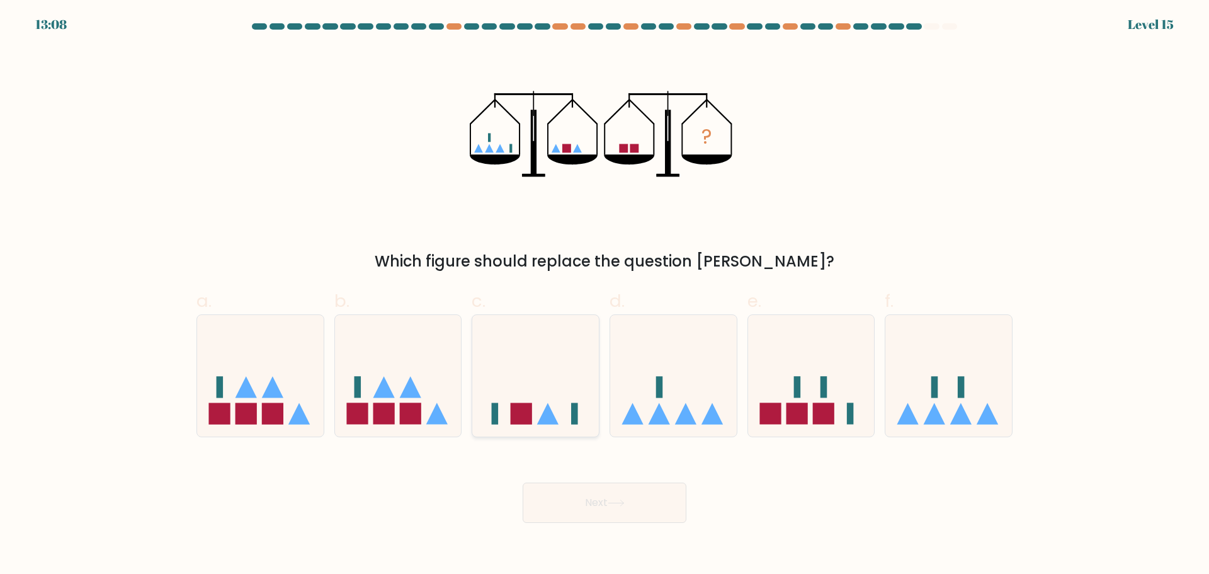
click at [533, 386] on icon at bounding box center [535, 375] width 127 height 105
click at [605, 295] on input "c." at bounding box center [605, 291] width 1 height 8
radio input "true"
click at [617, 519] on button "Next" at bounding box center [605, 502] width 164 height 40
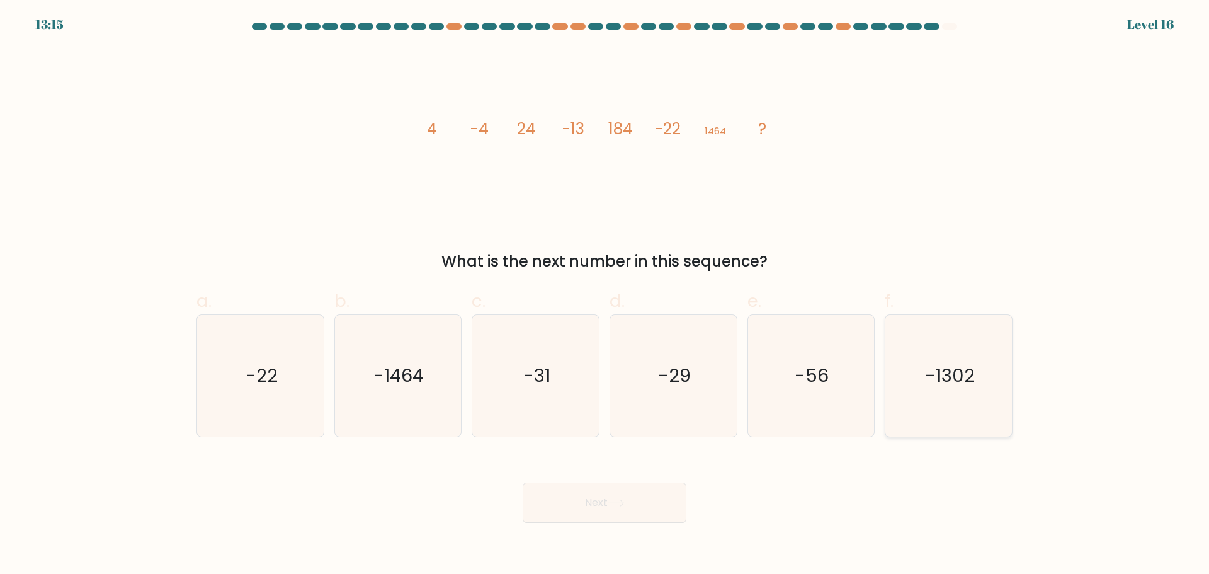
click at [929, 387] on text "-1302" at bounding box center [950, 375] width 50 height 25
click at [605, 295] on input "f. -1302" at bounding box center [605, 291] width 1 height 8
radio input "true"
click at [640, 497] on button "Next" at bounding box center [605, 502] width 164 height 40
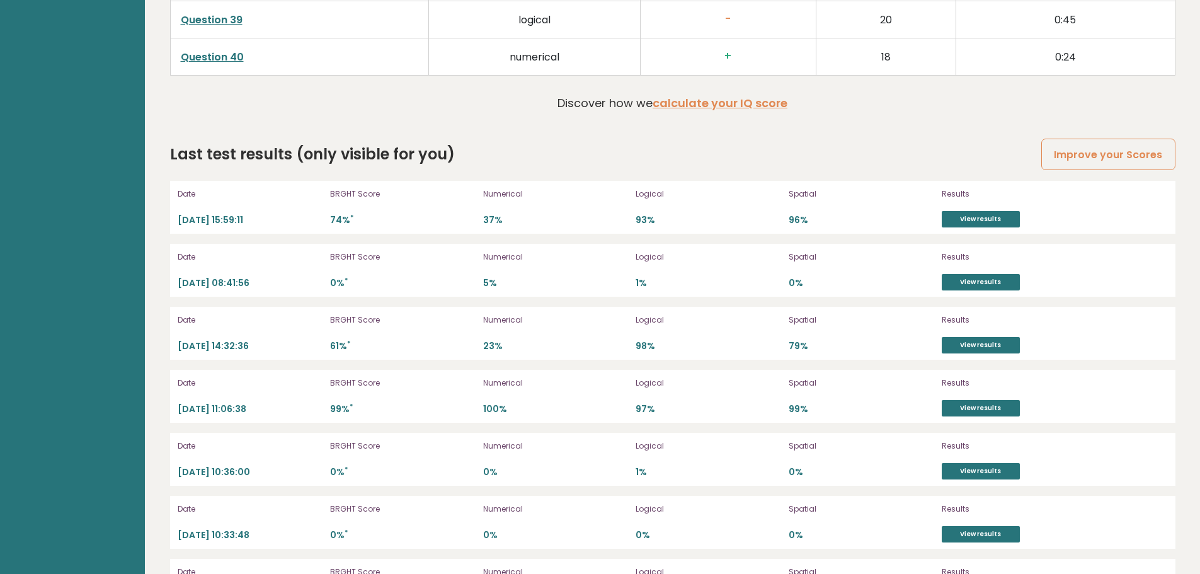
scroll to position [3590, 0]
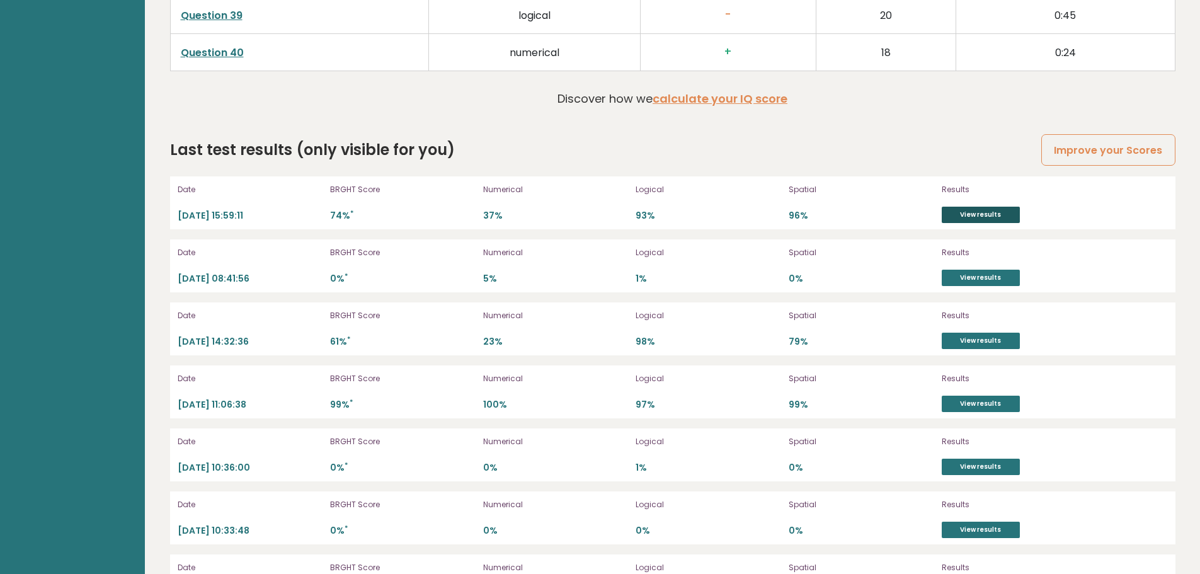
click at [966, 211] on link "View results" at bounding box center [980, 215] width 78 height 16
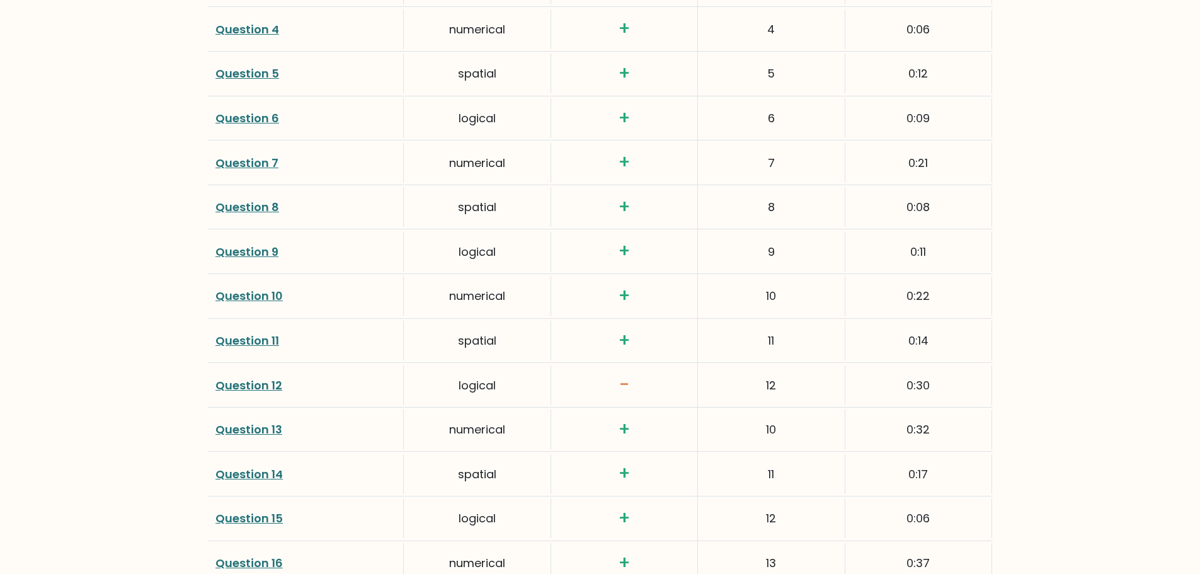
scroll to position [2078, 0]
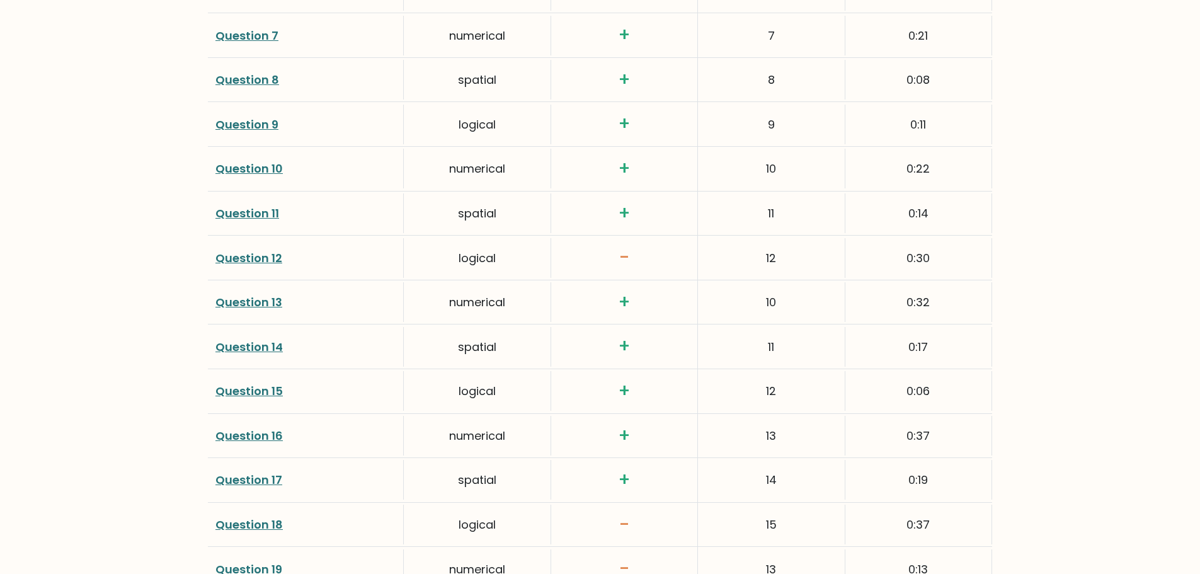
click at [230, 263] on link "Question 12" at bounding box center [248, 258] width 67 height 16
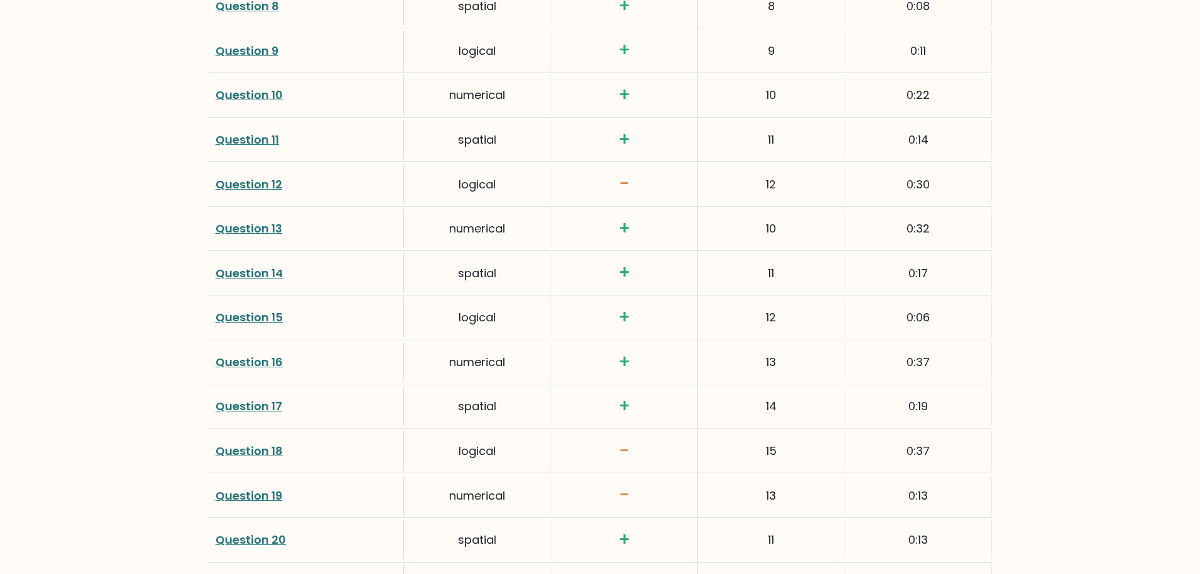
scroll to position [2204, 0]
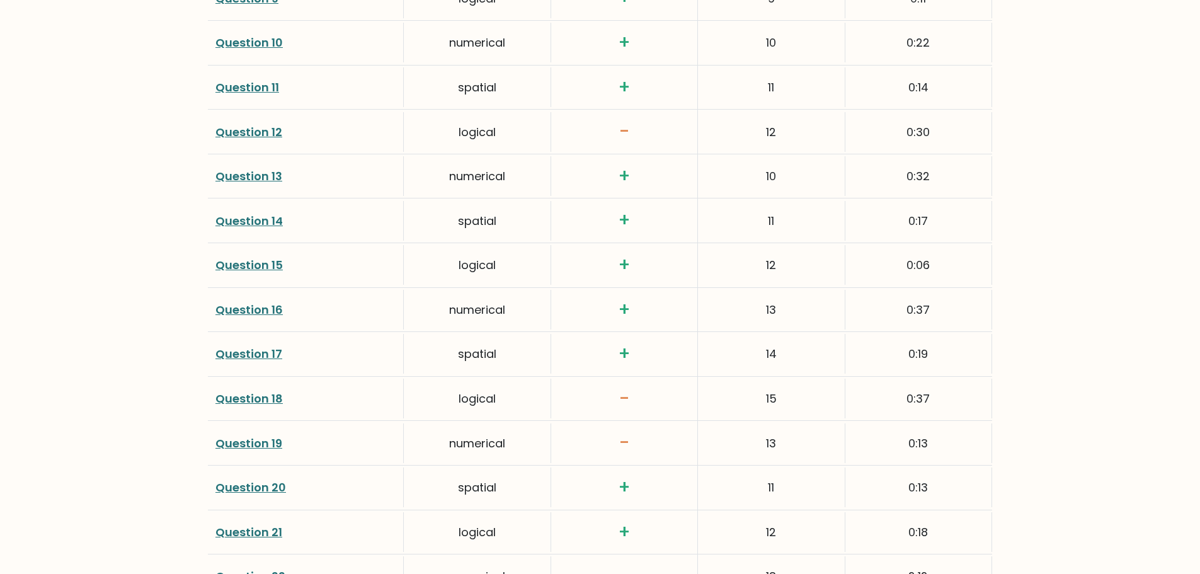
click at [241, 395] on link "Question 18" at bounding box center [248, 398] width 67 height 16
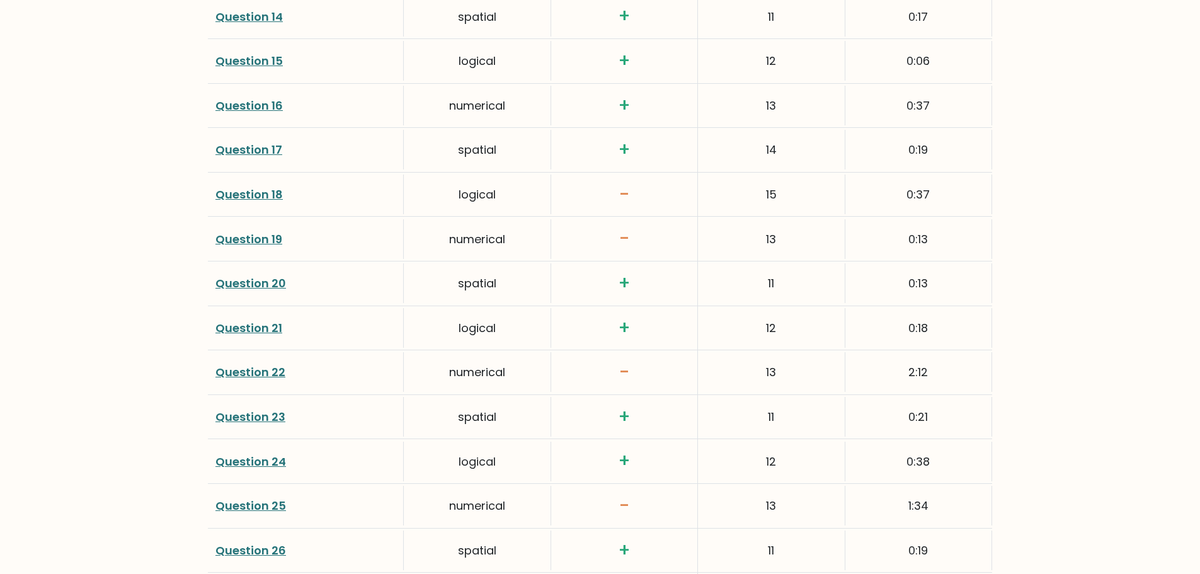
scroll to position [2456, 0]
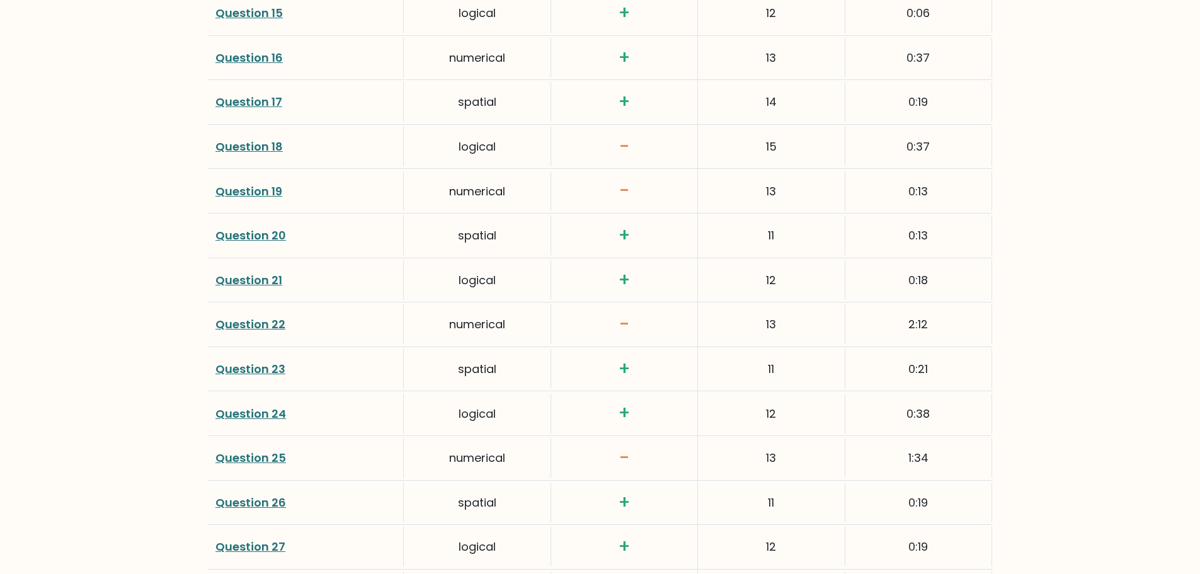
click at [253, 190] on link "Question 19" at bounding box center [248, 191] width 67 height 16
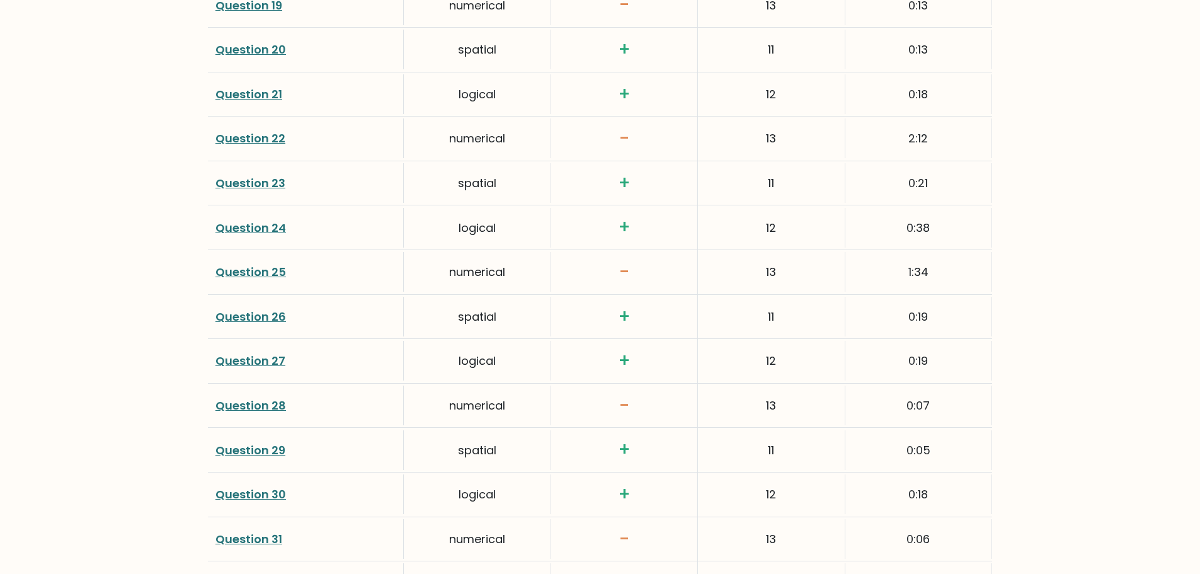
scroll to position [2645, 0]
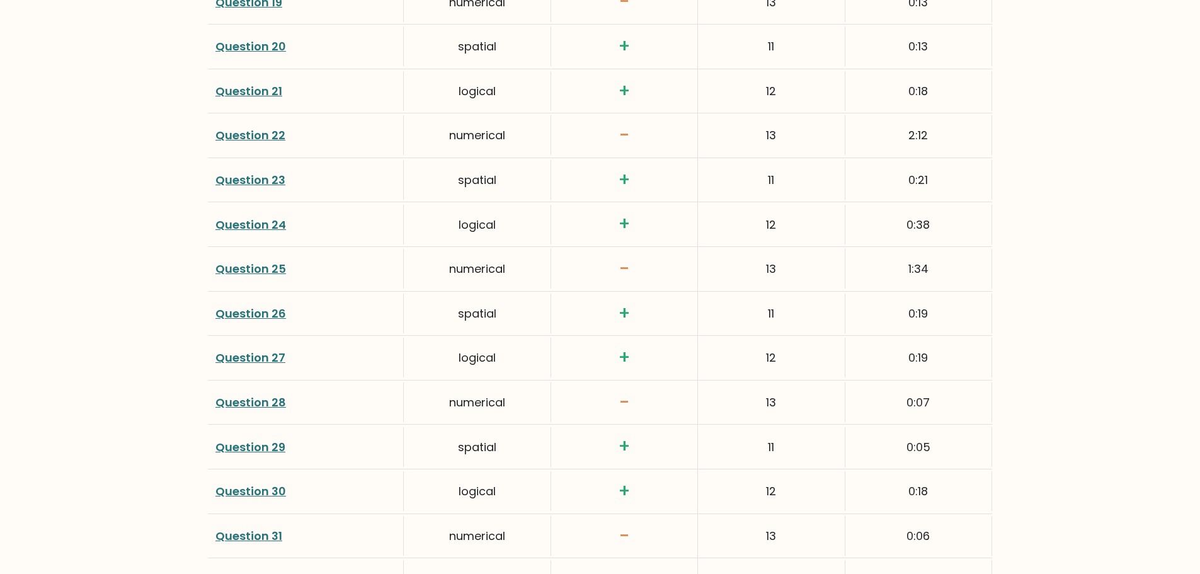
click at [255, 270] on link "Question 25" at bounding box center [250, 269] width 71 height 16
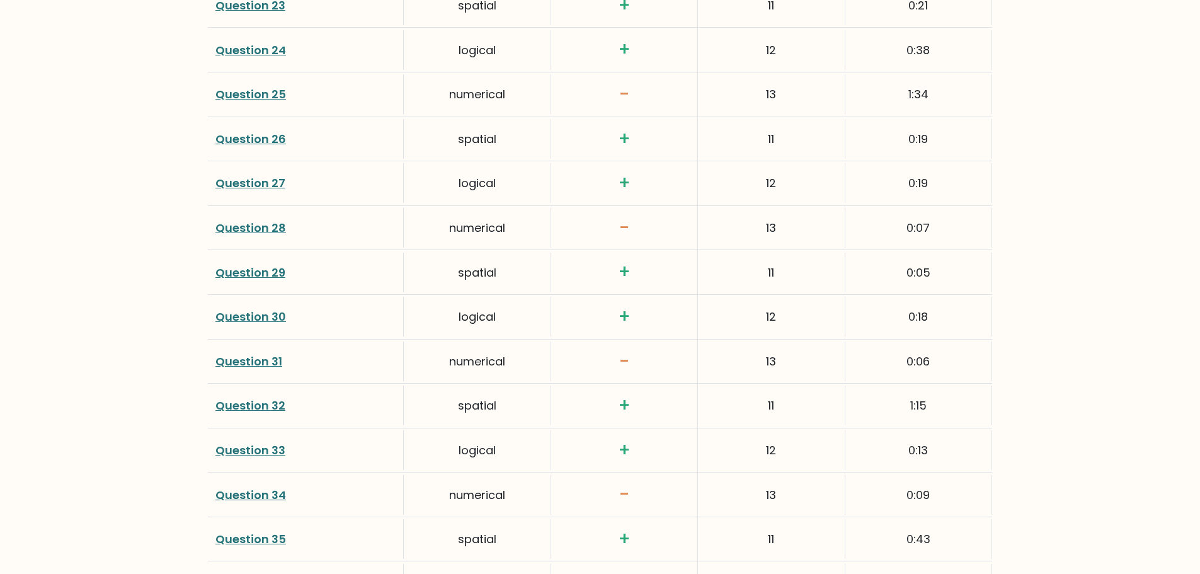
scroll to position [2834, 0]
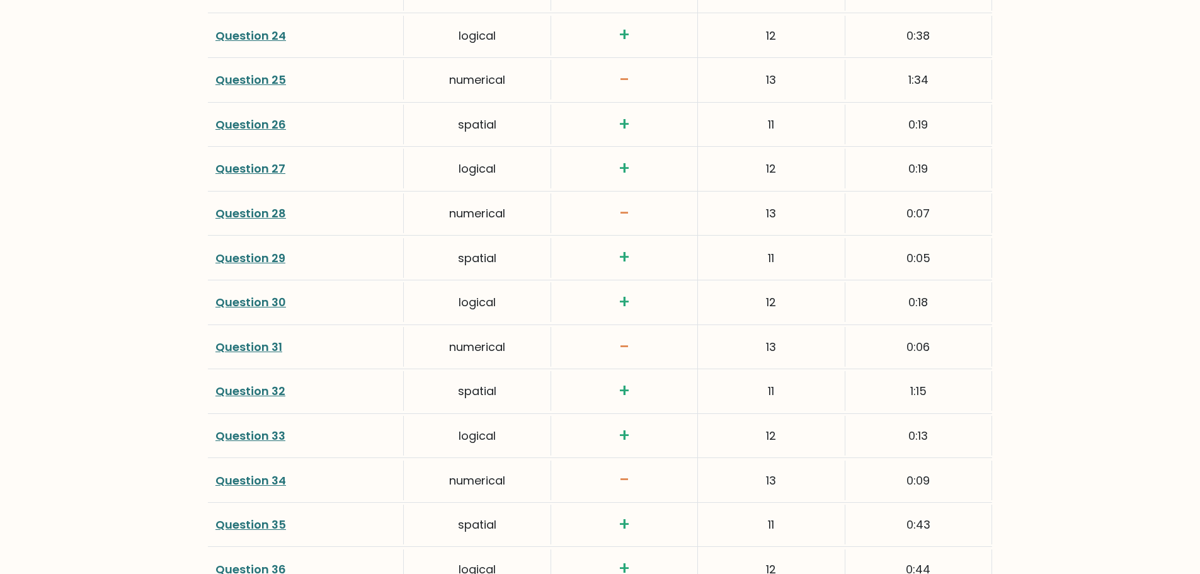
click at [242, 345] on link "Question 31" at bounding box center [248, 347] width 67 height 16
click at [258, 342] on link "Question 31" at bounding box center [248, 347] width 67 height 16
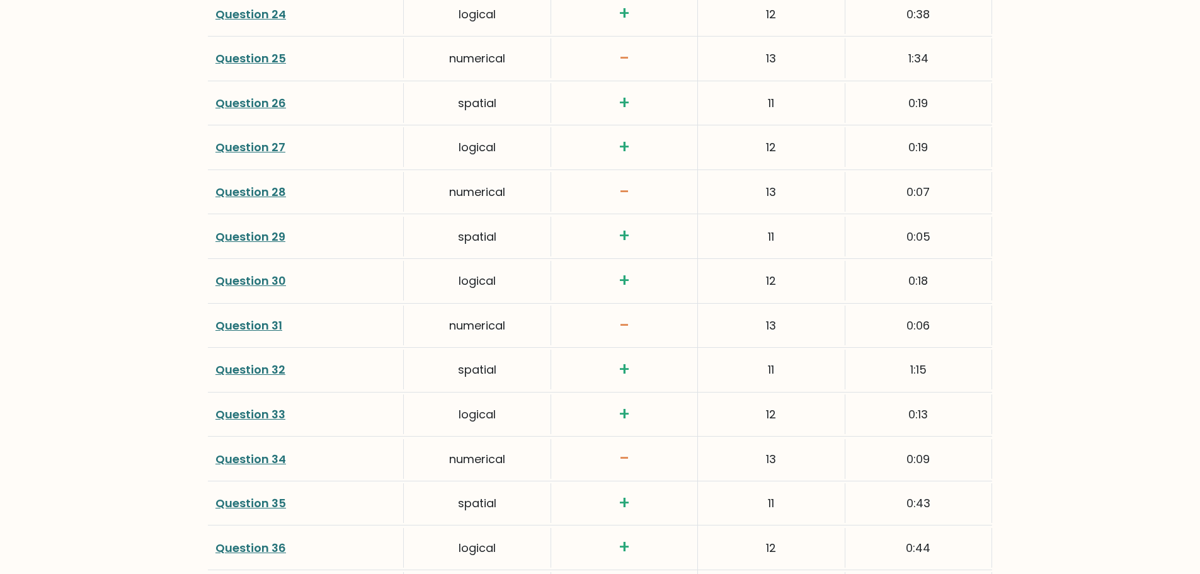
scroll to position [3023, 0]
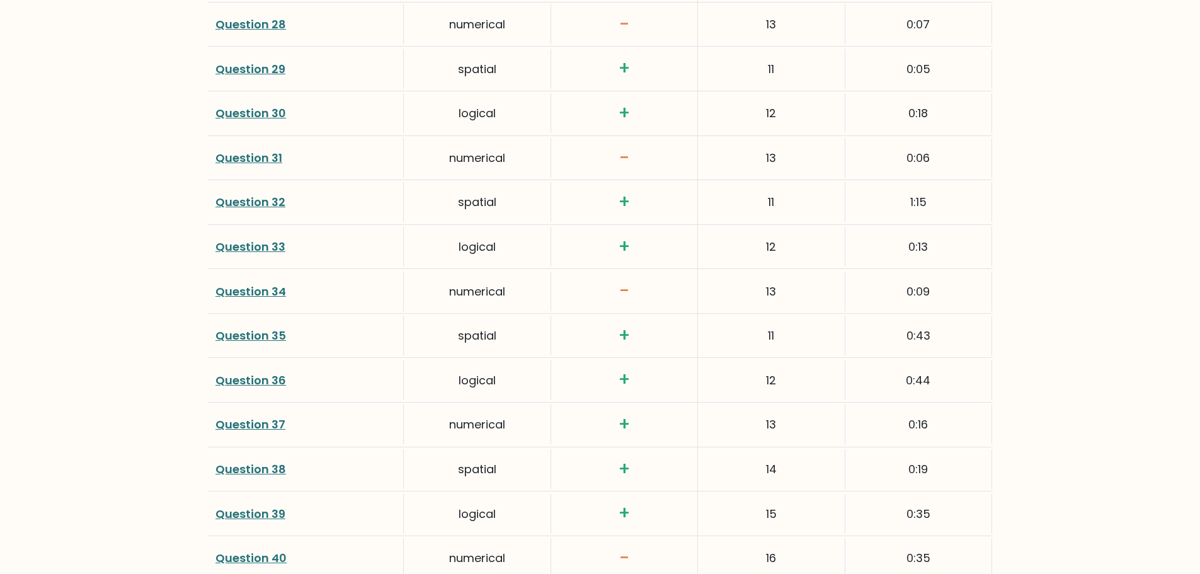
click at [244, 289] on link "Question 34" at bounding box center [250, 291] width 71 height 16
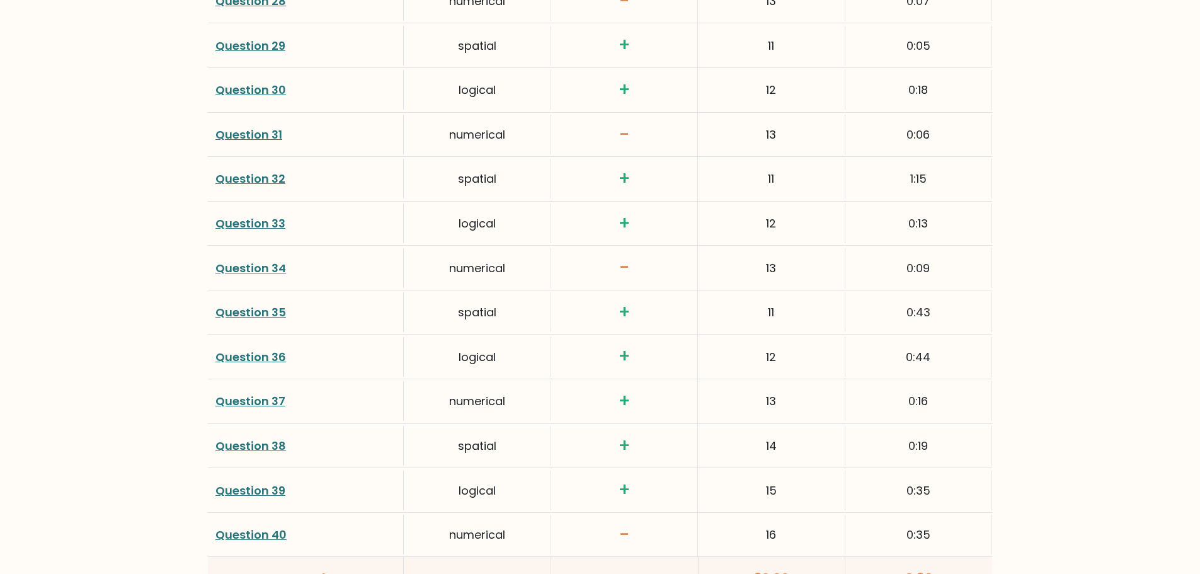
scroll to position [3212, 0]
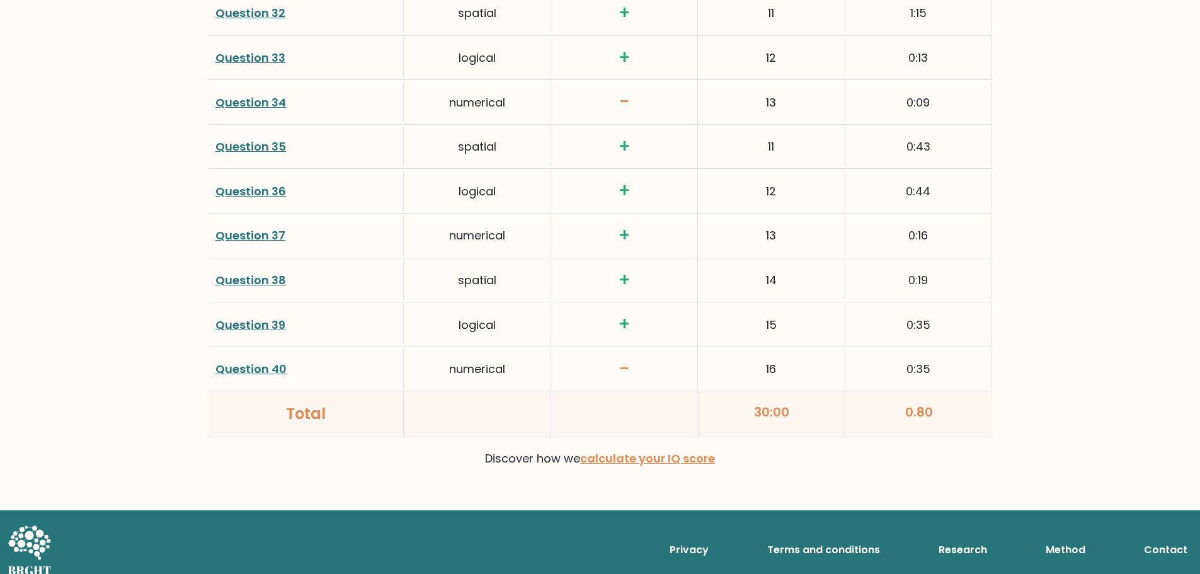
click at [276, 371] on link "Question 40" at bounding box center [250, 369] width 71 height 16
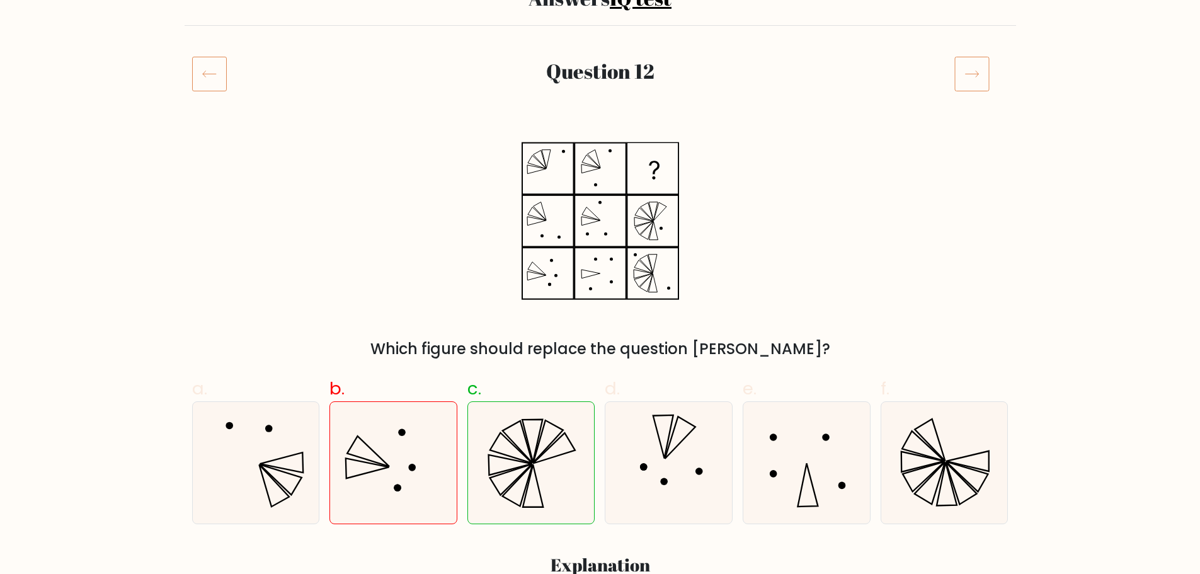
scroll to position [126, 0]
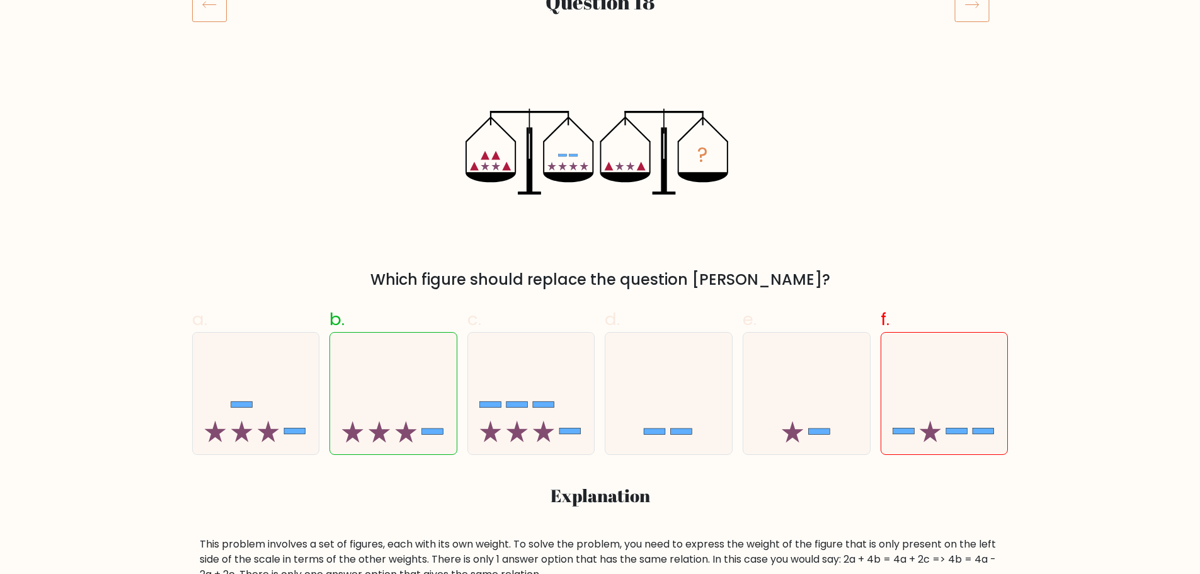
scroll to position [189, 0]
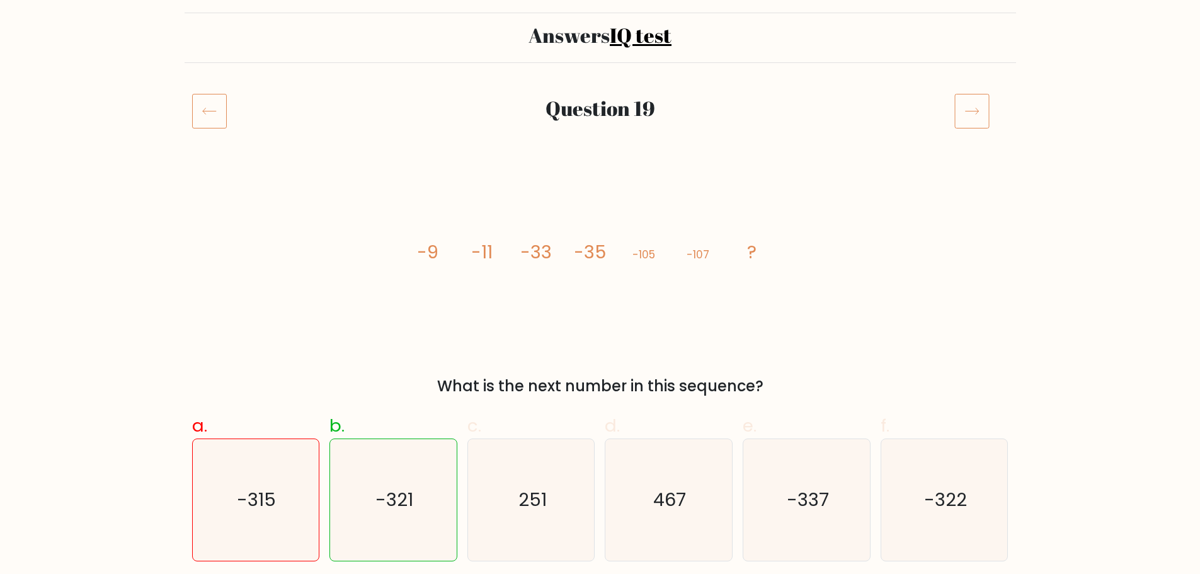
scroll to position [126, 0]
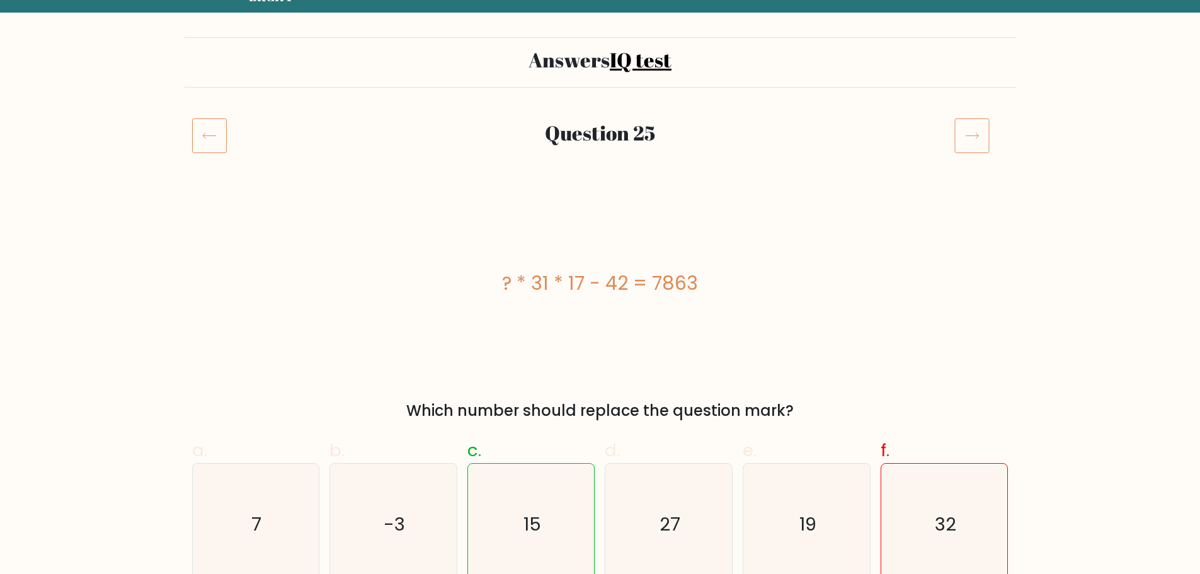
scroll to position [126, 0]
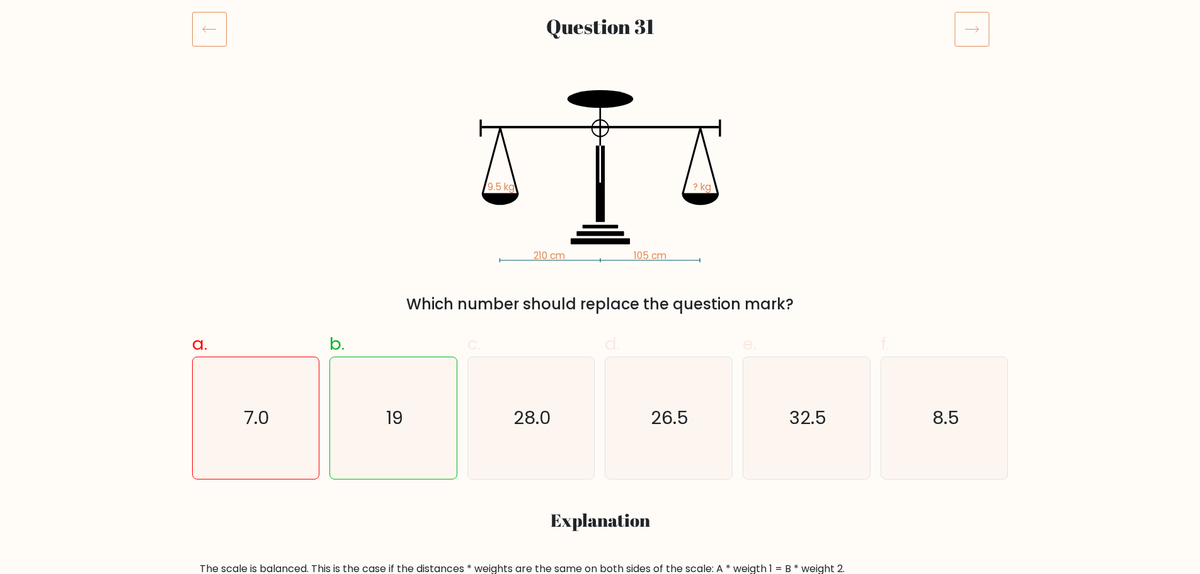
scroll to position [189, 0]
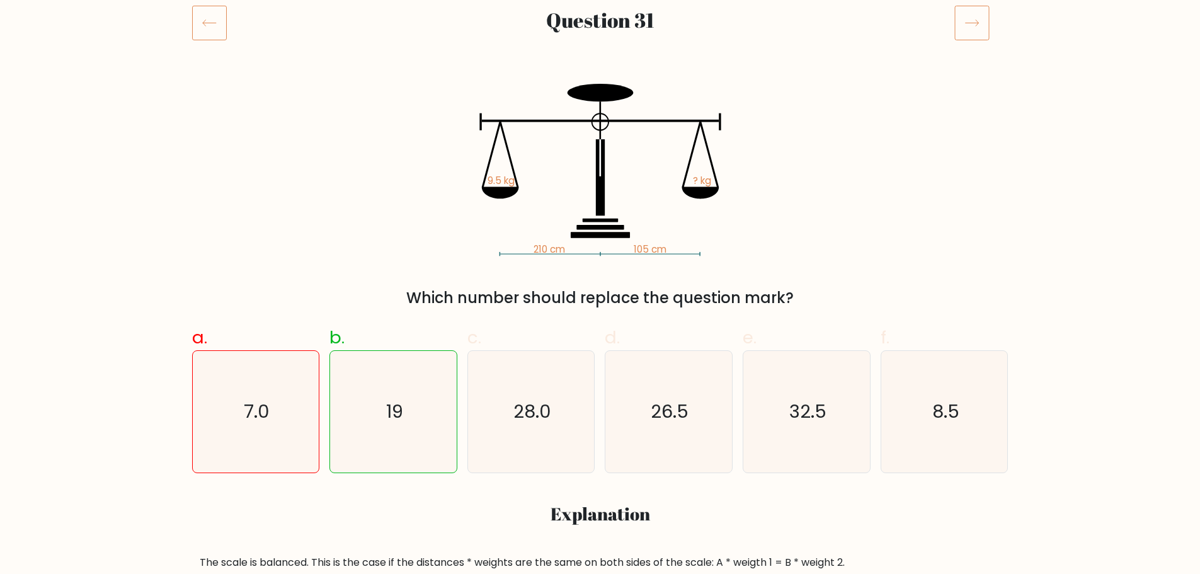
scroll to position [189, 0]
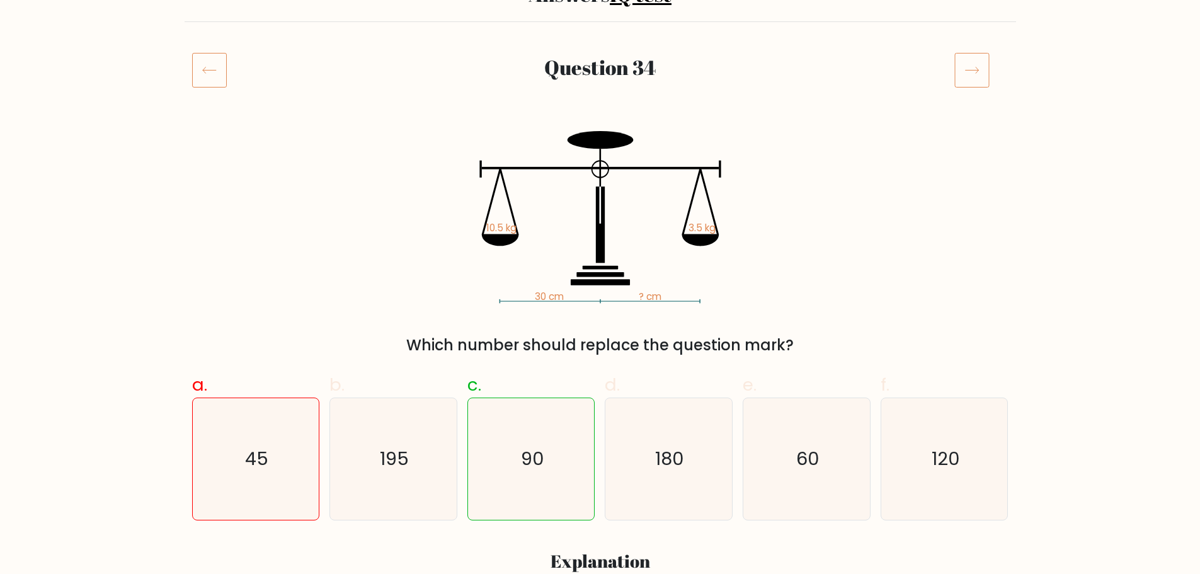
scroll to position [126, 0]
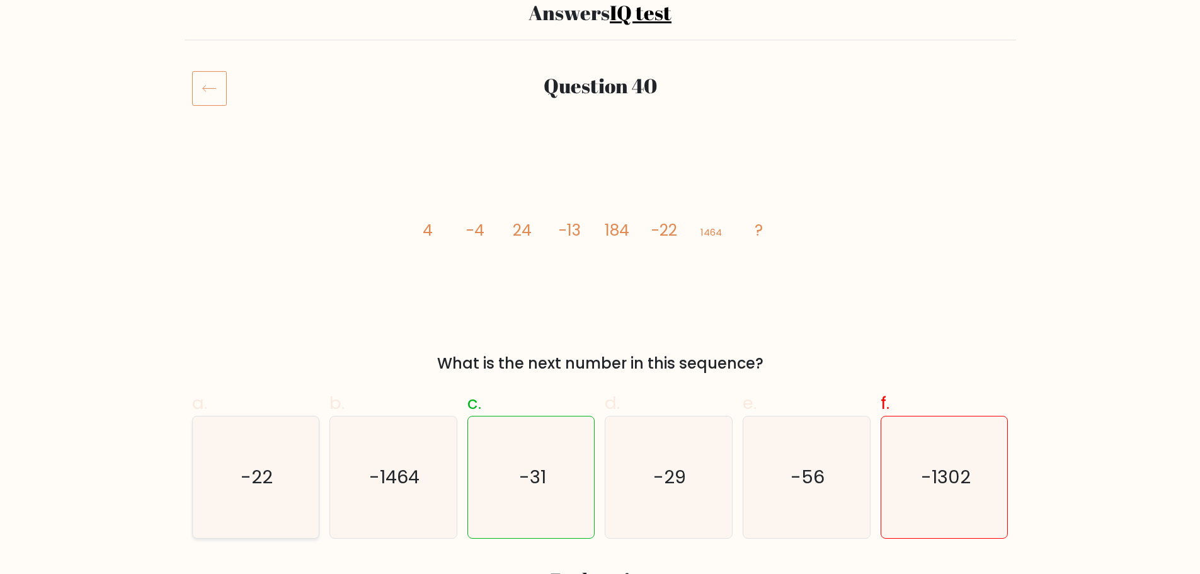
scroll to position [189, 0]
